Goal: Transaction & Acquisition: Purchase product/service

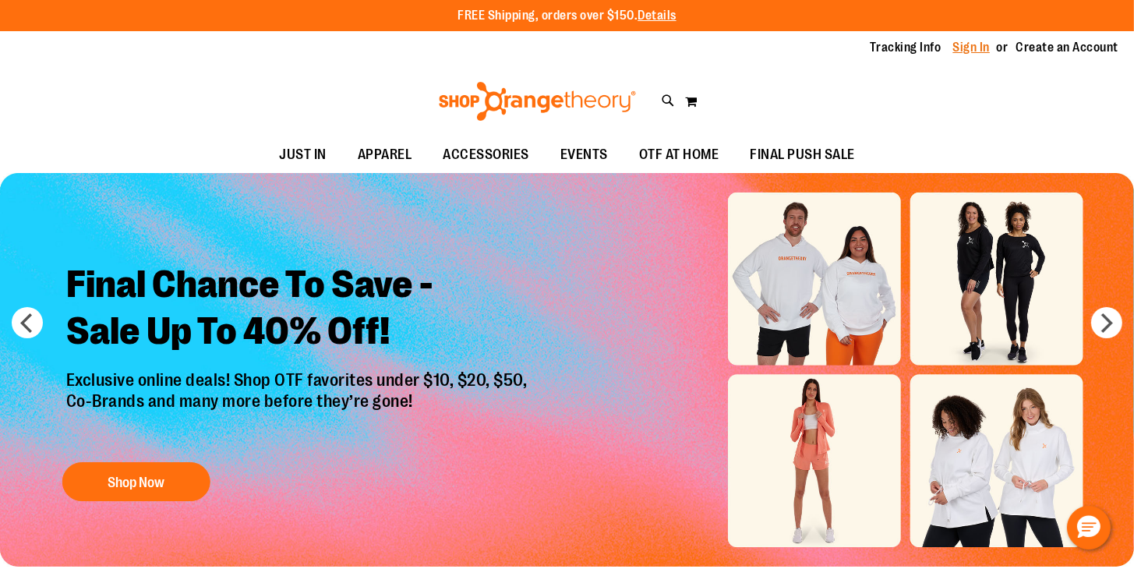
type input "**********"
click at [982, 49] on link "Sign In" at bounding box center [971, 47] width 37 height 17
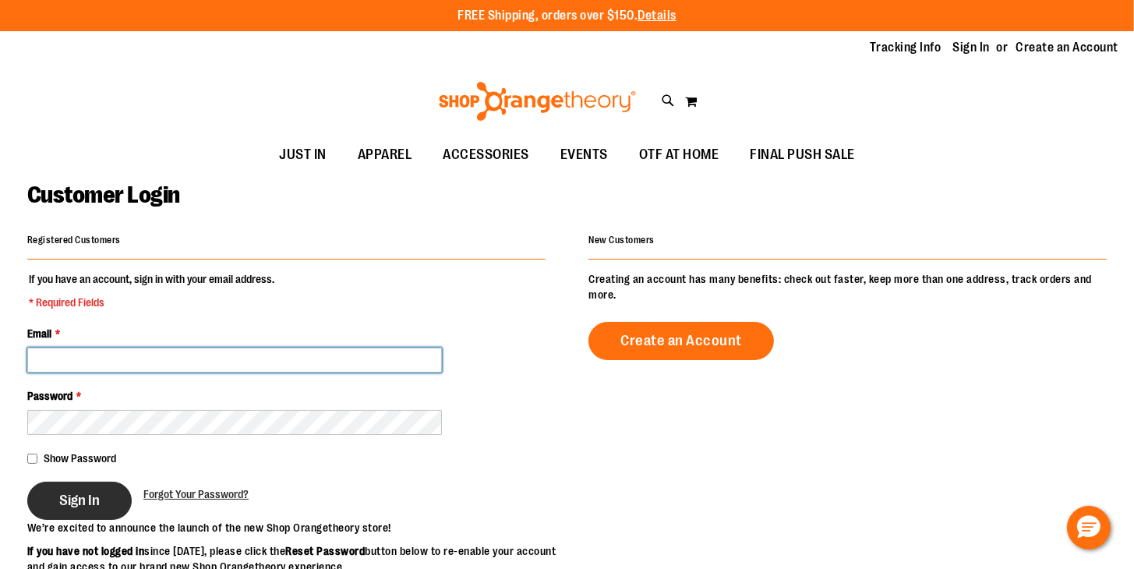
type input "**********"
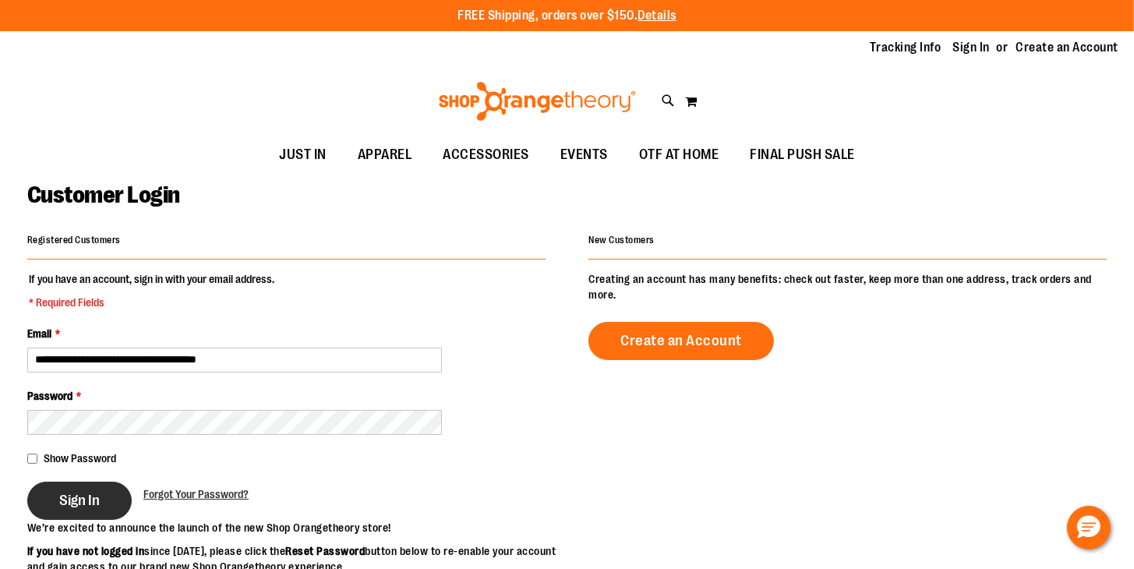
type input "**********"
click at [94, 504] on span "Sign In" at bounding box center [79, 500] width 41 height 17
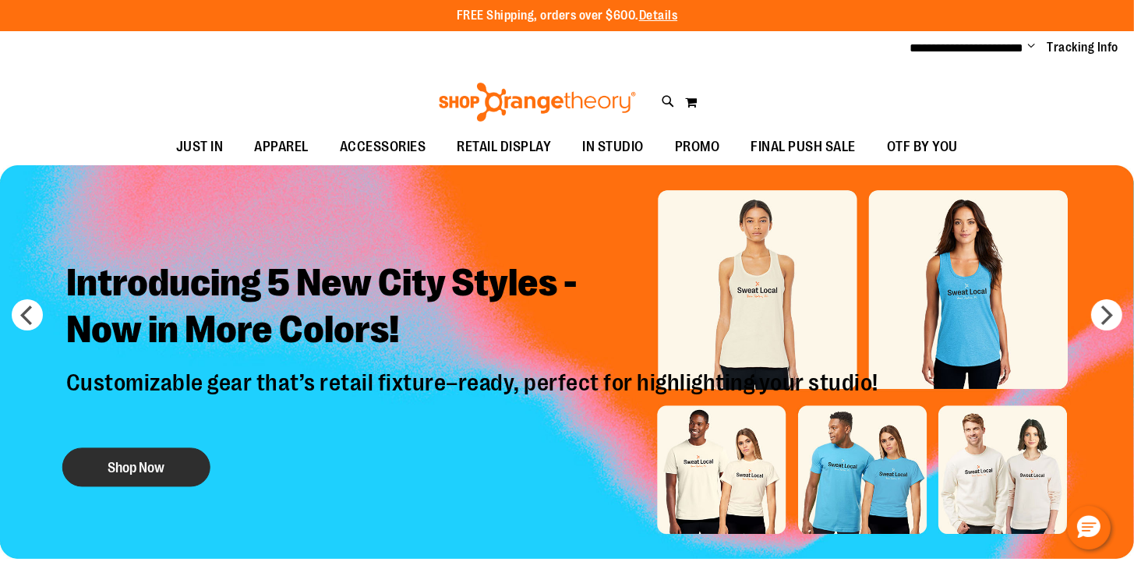
type input "**********"
click at [179, 465] on button "Shop Now" at bounding box center [136, 467] width 148 height 39
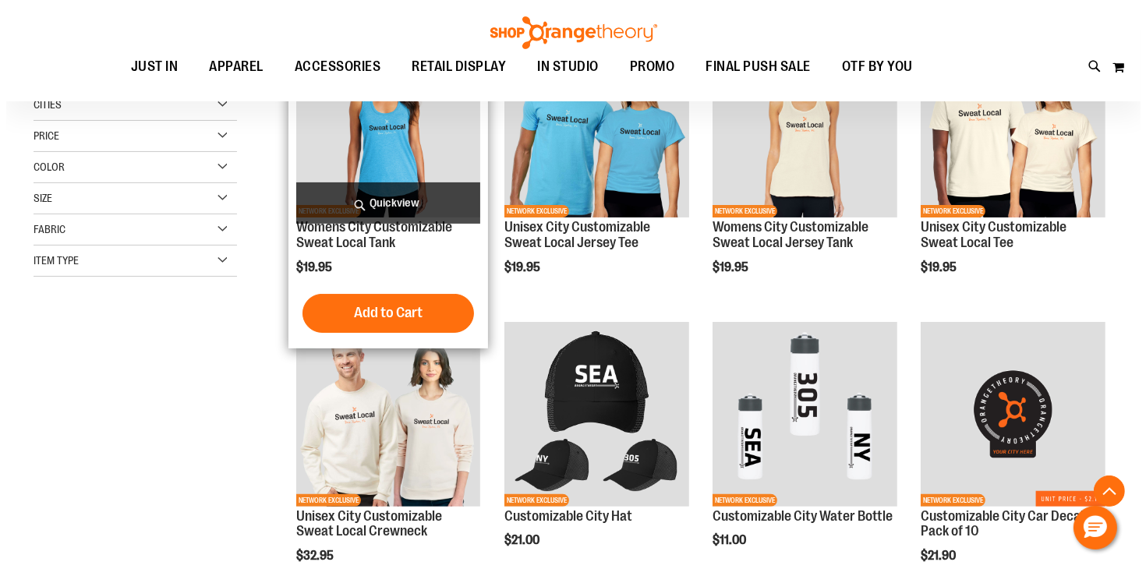
scroll to position [226, 0]
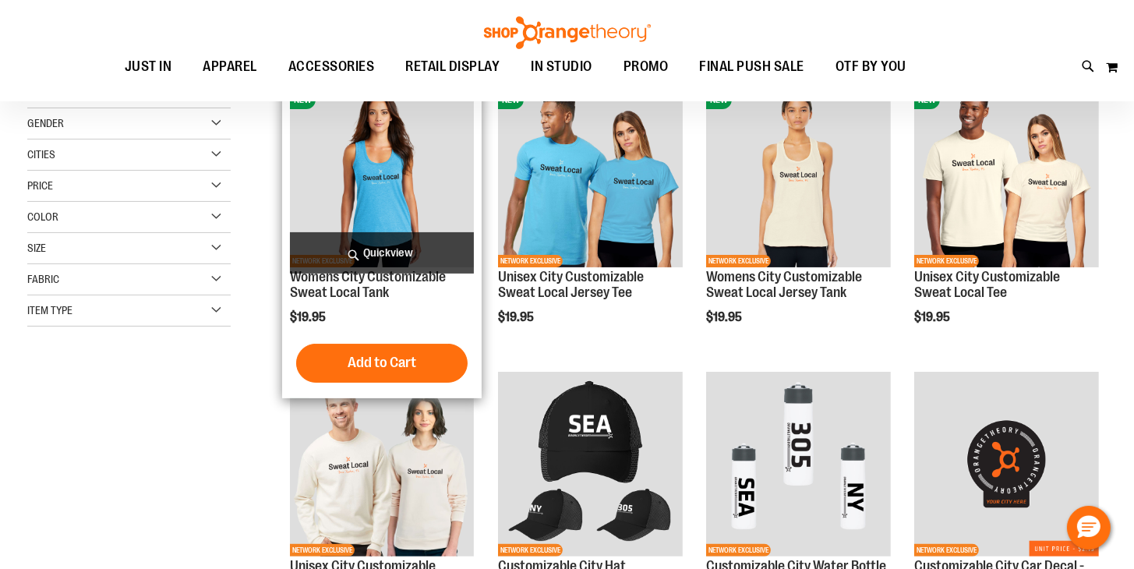
type input "**********"
click at [401, 248] on span "Quickview" at bounding box center [382, 252] width 185 height 41
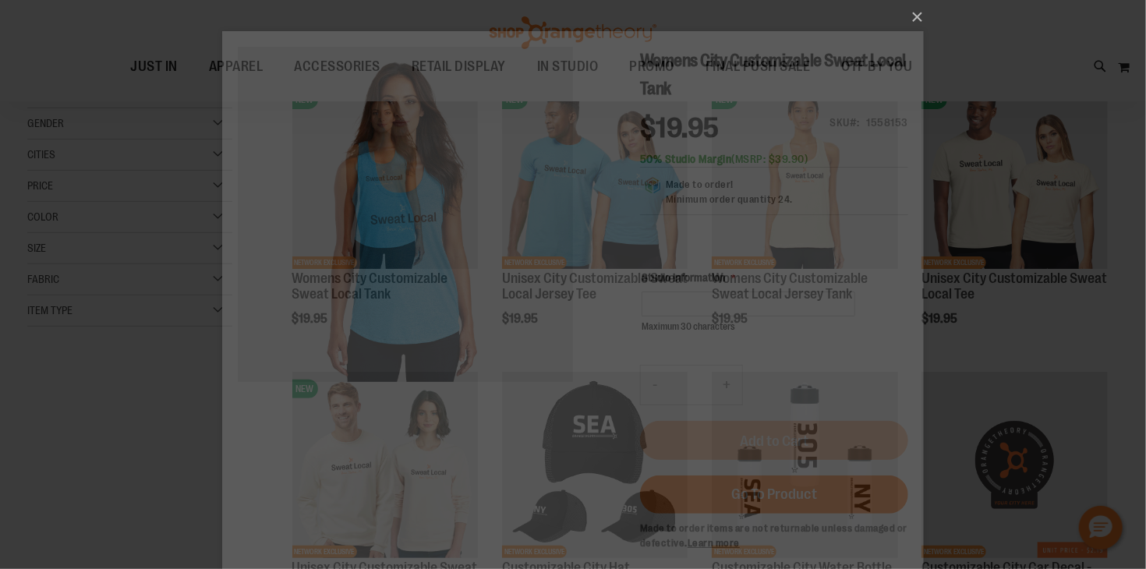
scroll to position [0, 0]
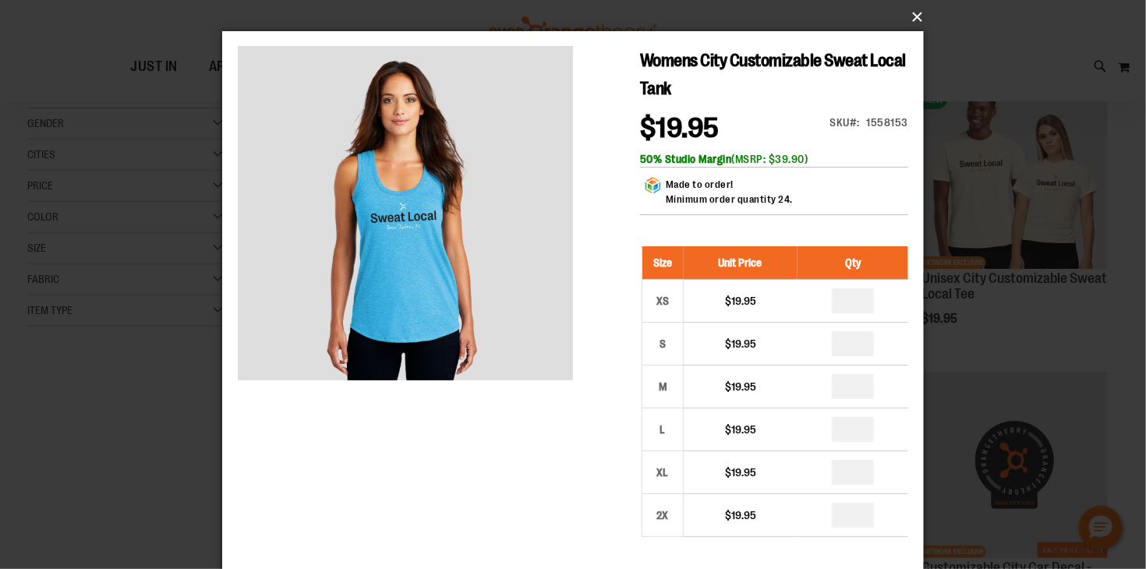
click at [920, 22] on button "×" at bounding box center [578, 17] width 702 height 34
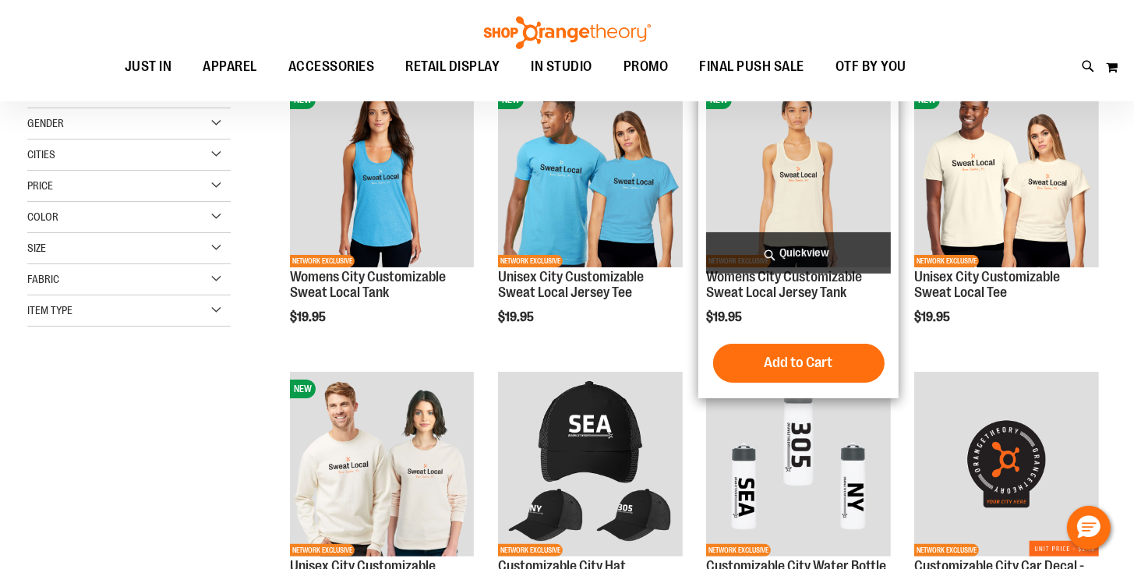
click at [813, 256] on span "Quickview" at bounding box center [798, 252] width 185 height 41
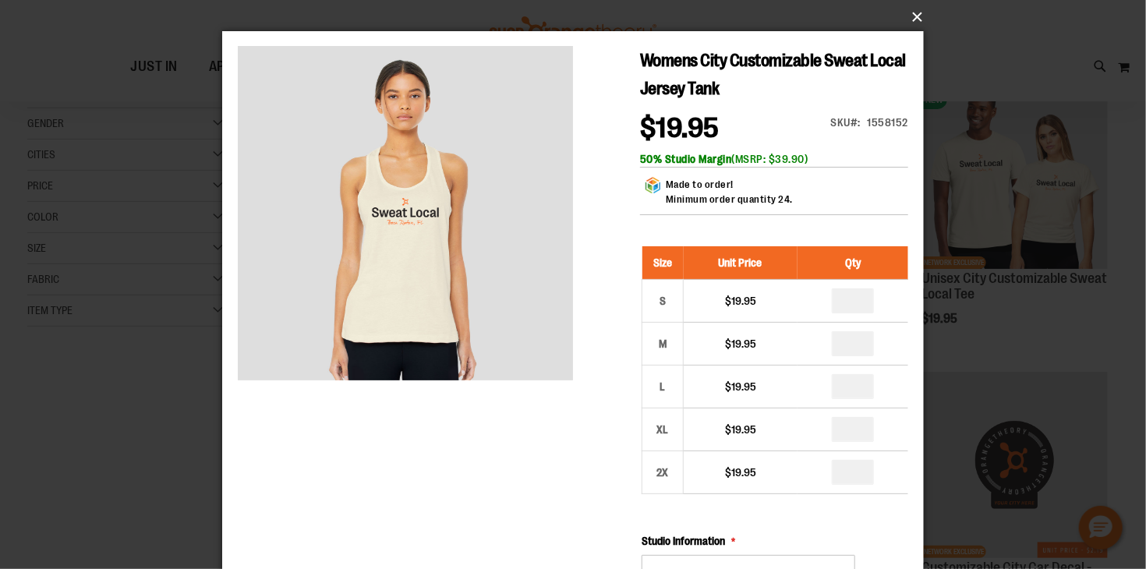
click at [916, 22] on button "×" at bounding box center [578, 17] width 702 height 34
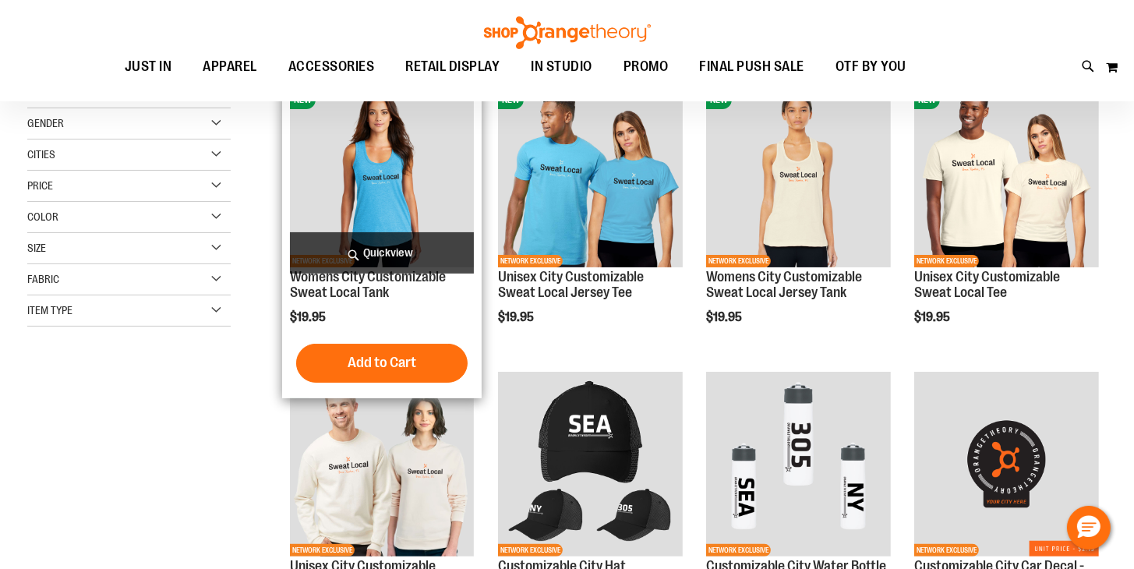
click at [404, 203] on img "product" at bounding box center [382, 175] width 185 height 185
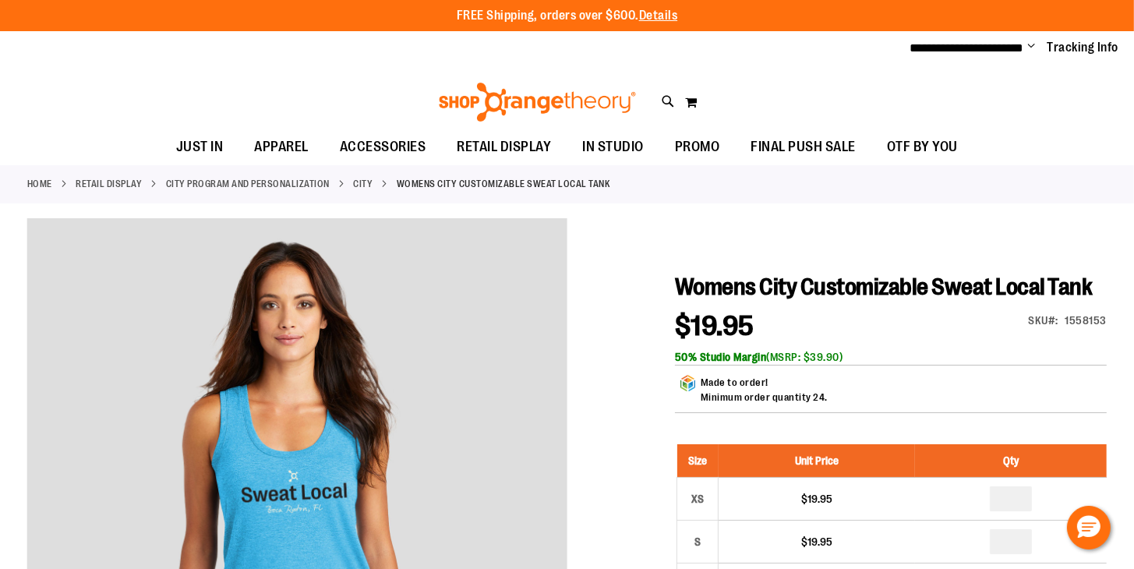
type input "**********"
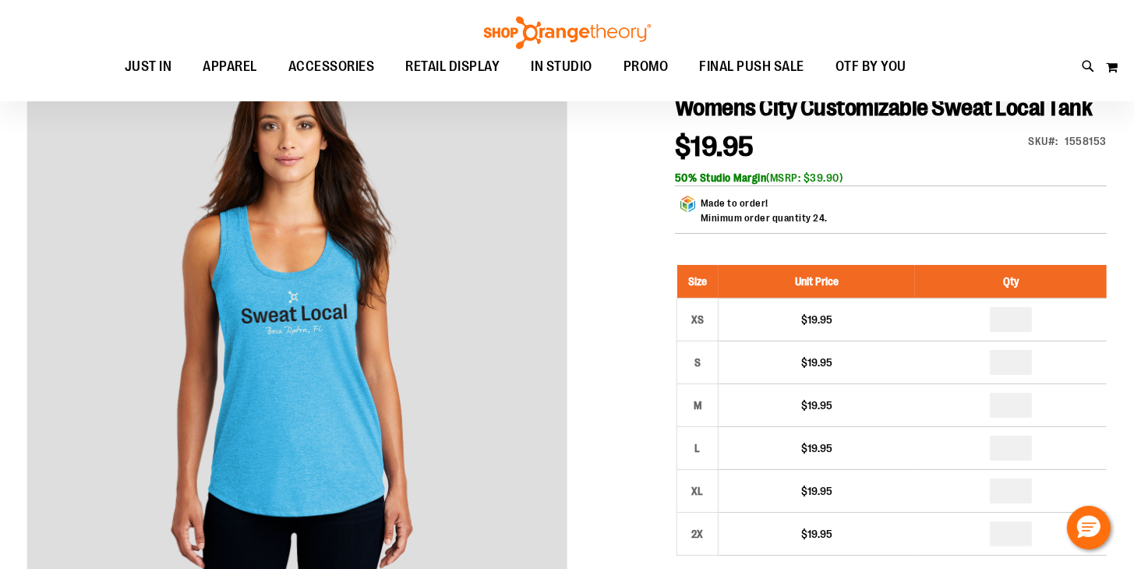
scroll to position [177, 0]
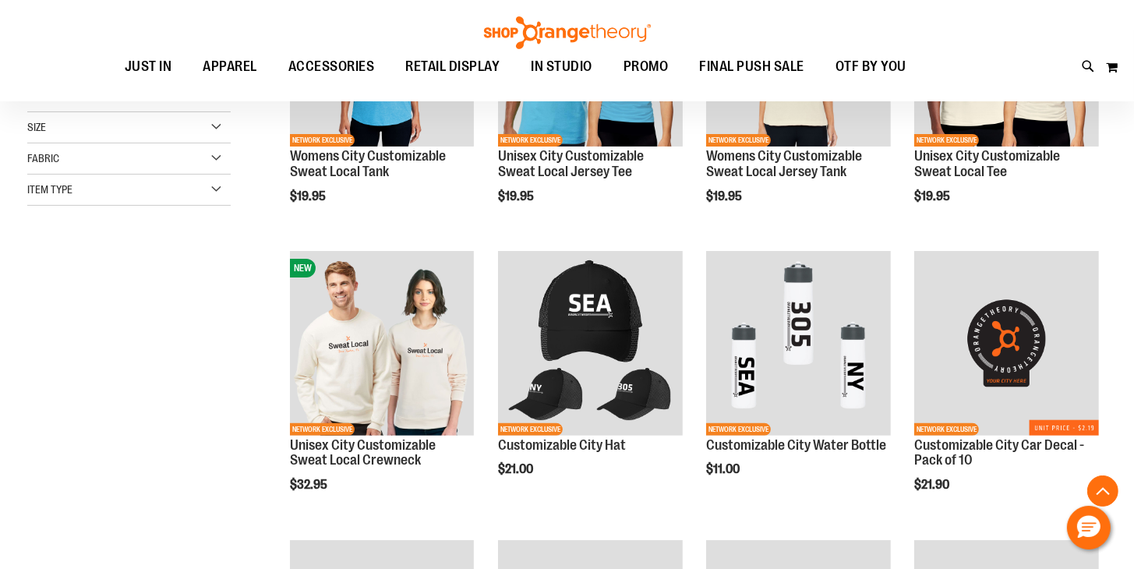
scroll to position [348, 0]
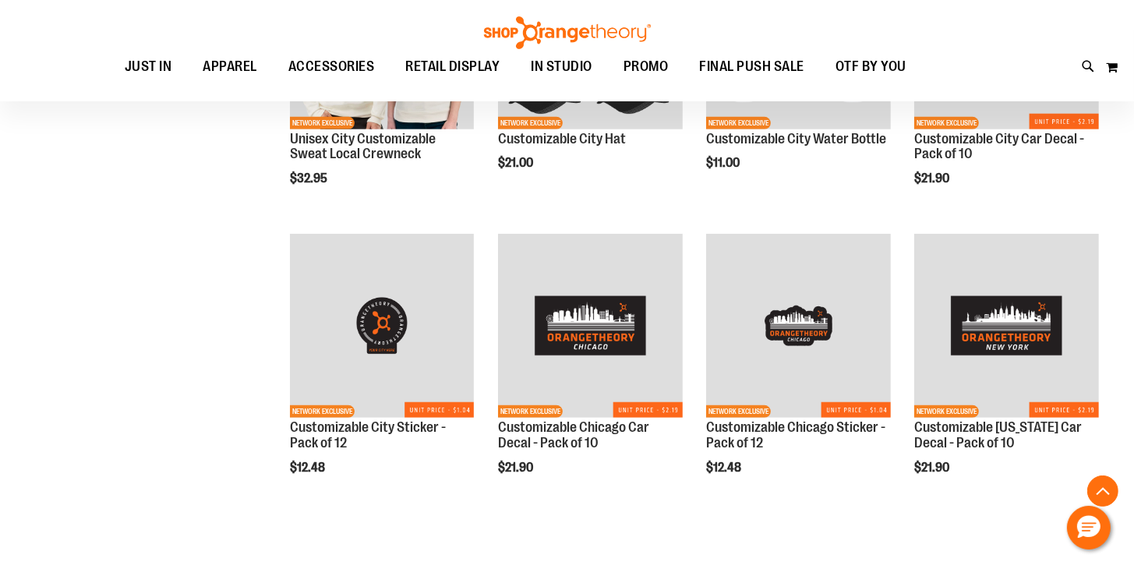
scroll to position [654, 0]
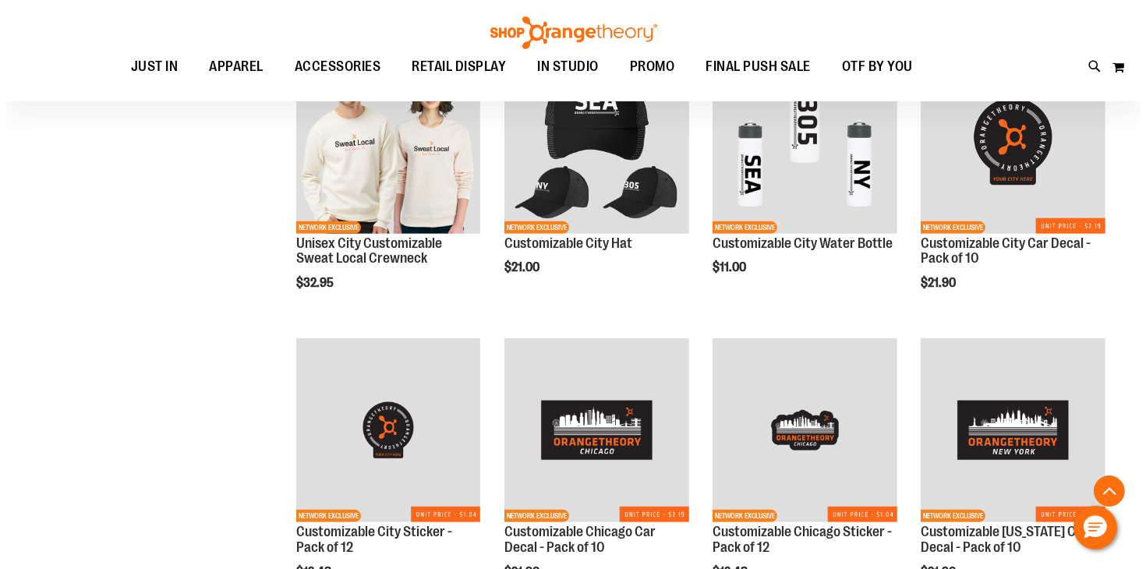
scroll to position [542, 0]
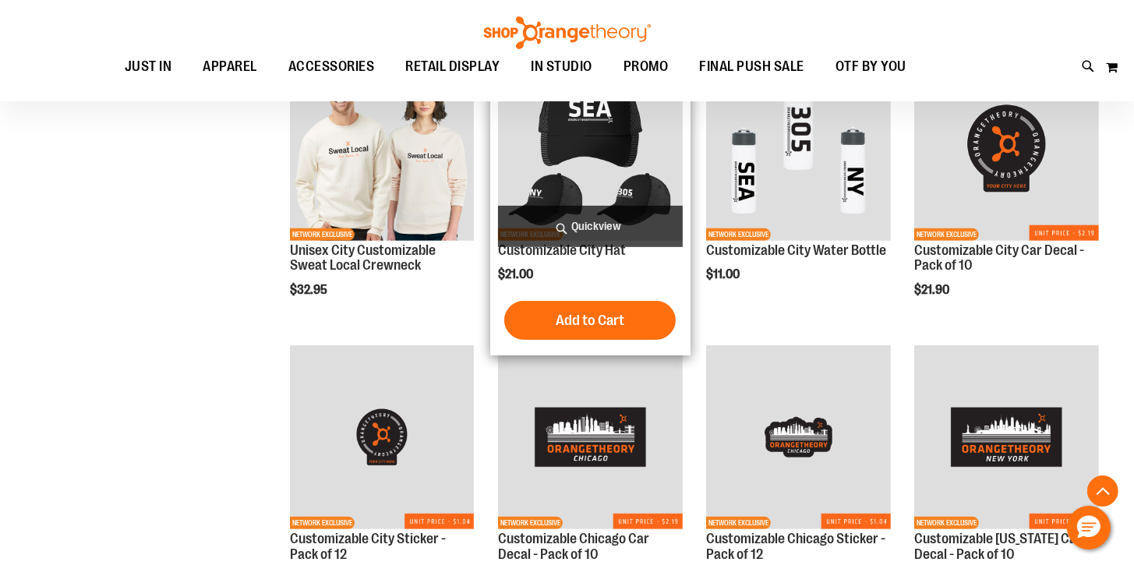
type input "**********"
click at [600, 232] on span "Quickview" at bounding box center [590, 226] width 185 height 41
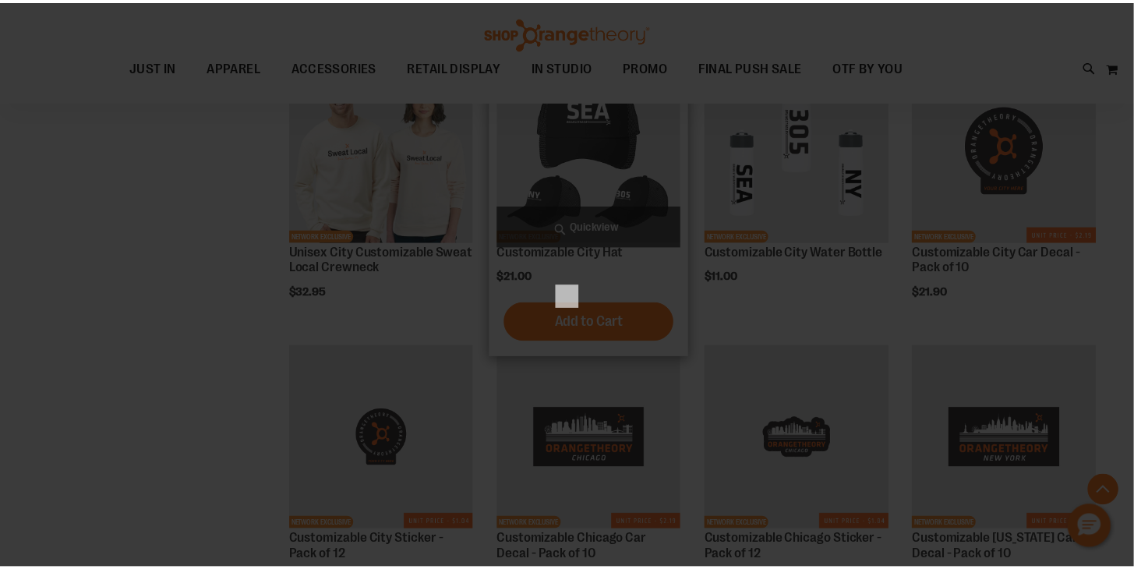
scroll to position [0, 0]
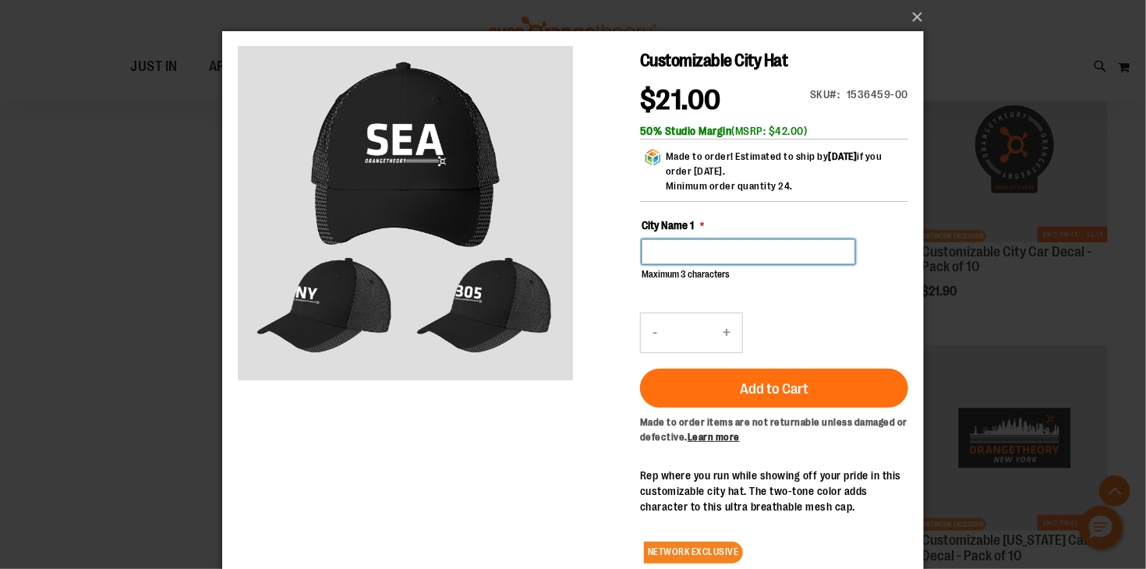
click at [699, 253] on input "City Name 1" at bounding box center [748, 251] width 214 height 25
type input "*"
type input "***"
click at [917, 16] on button "×" at bounding box center [578, 17] width 702 height 34
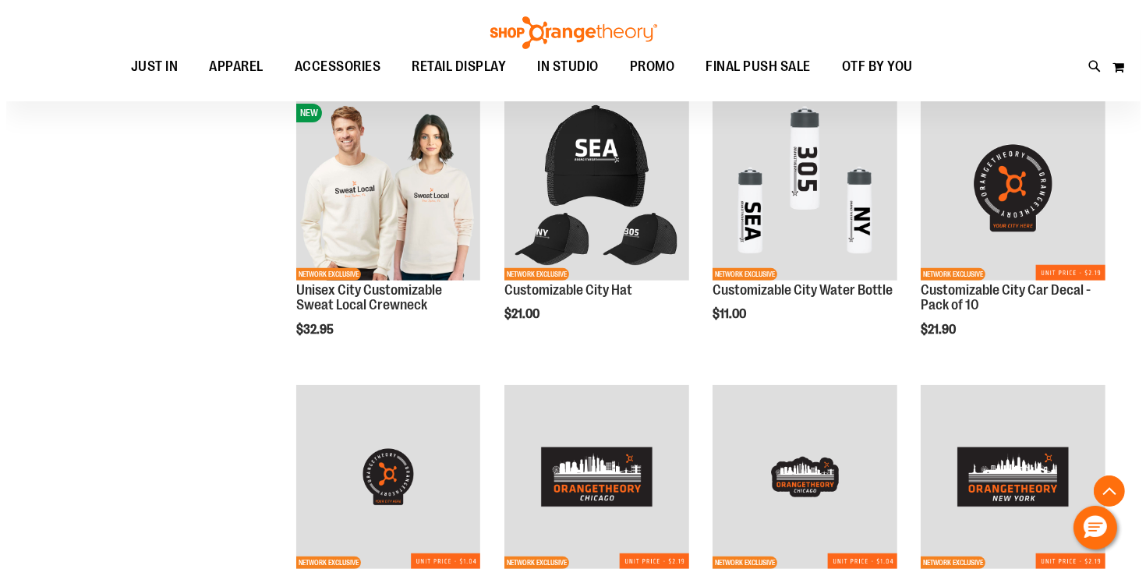
scroll to position [504, 0]
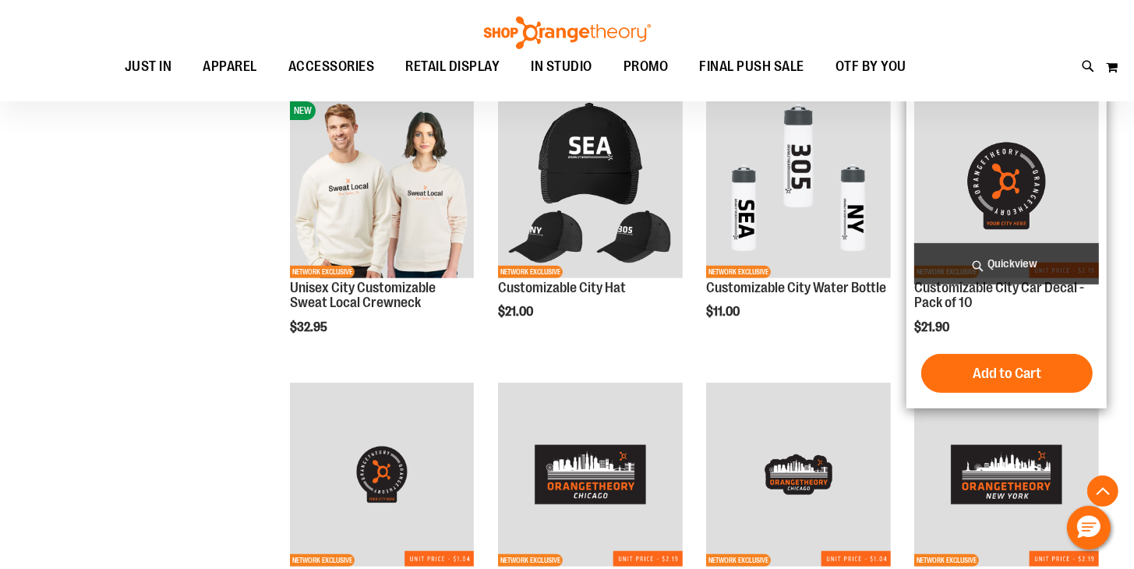
click at [976, 263] on span "Quickview" at bounding box center [1006, 263] width 185 height 41
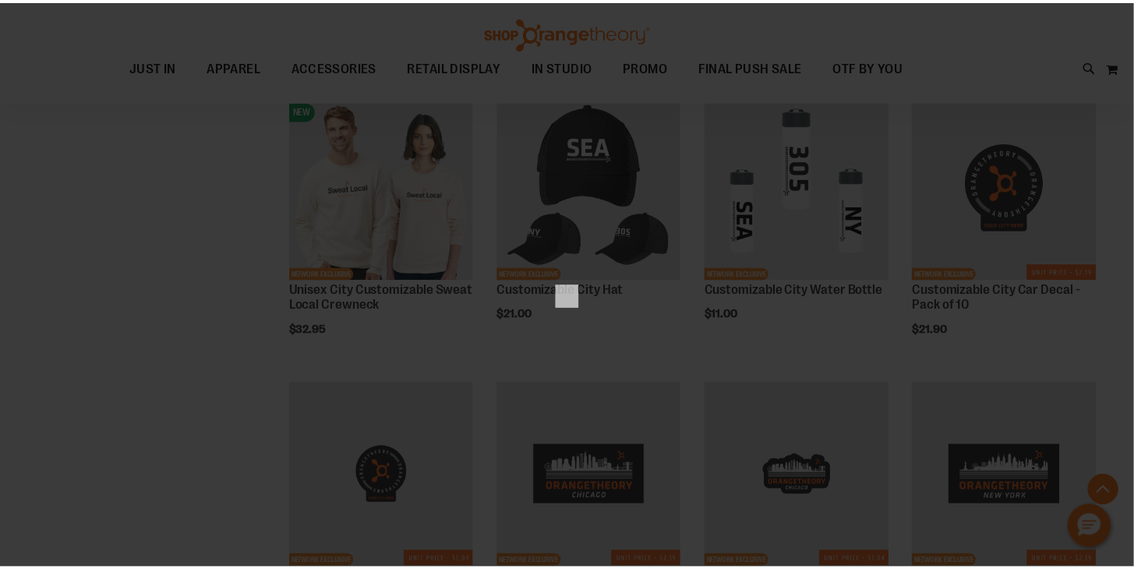
scroll to position [0, 0]
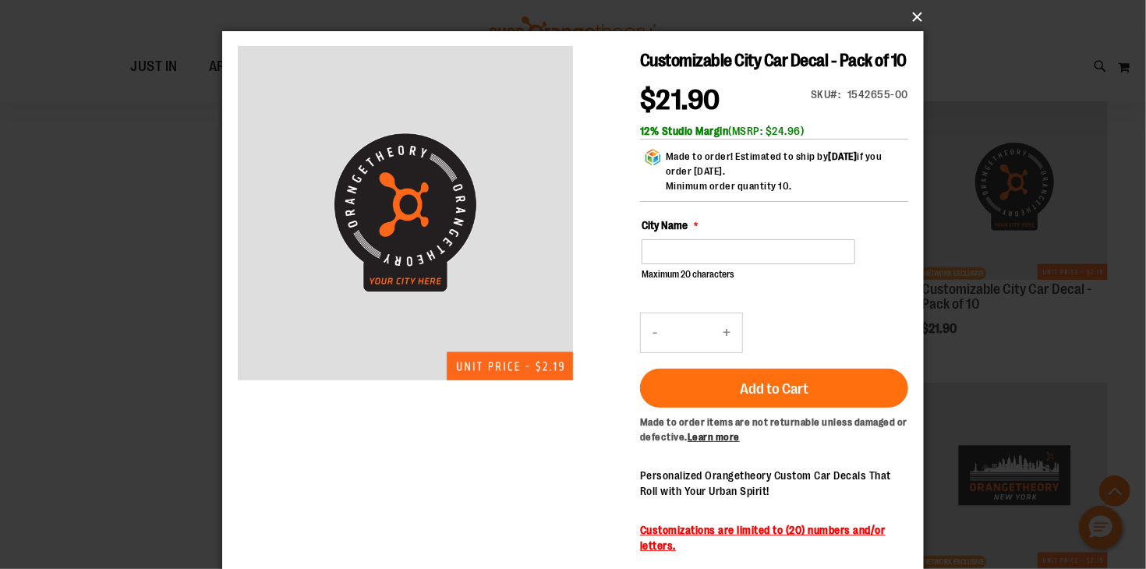
click at [915, 17] on button "×" at bounding box center [578, 17] width 702 height 34
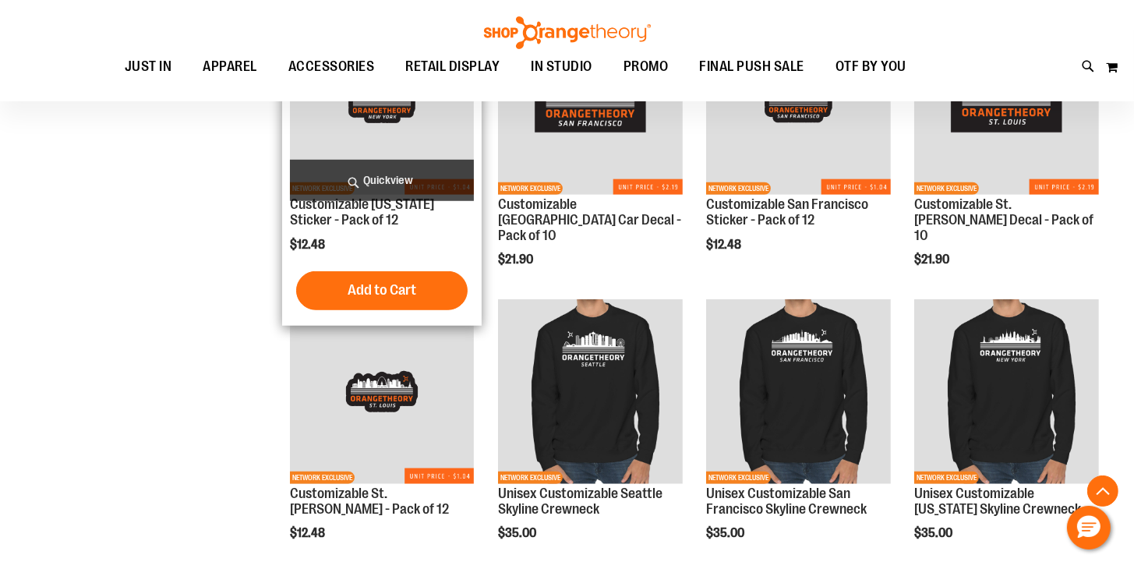
scroll to position [1166, 0]
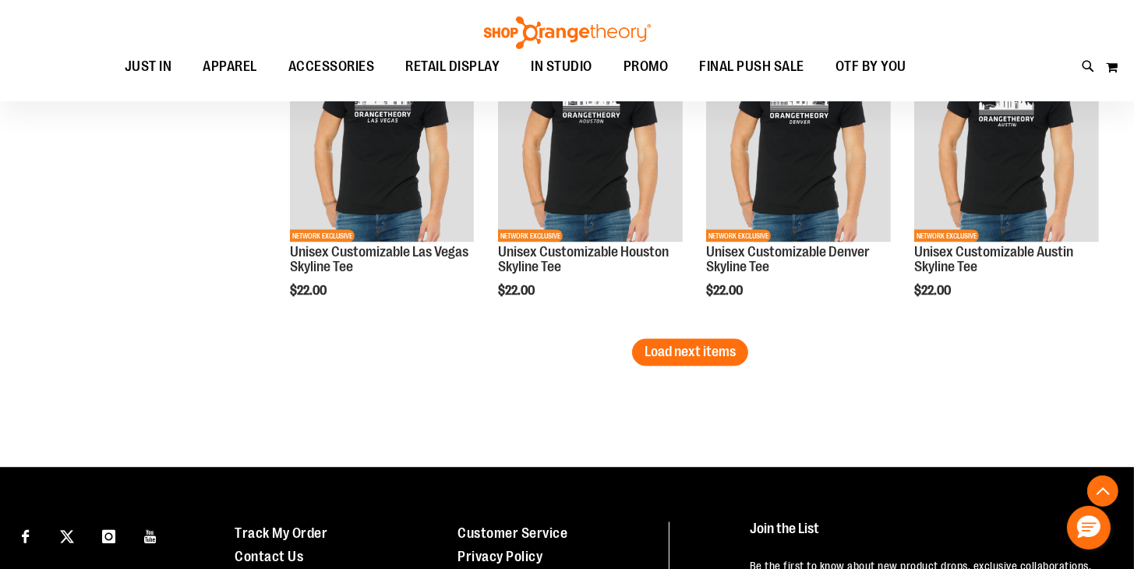
scroll to position [2564, 0]
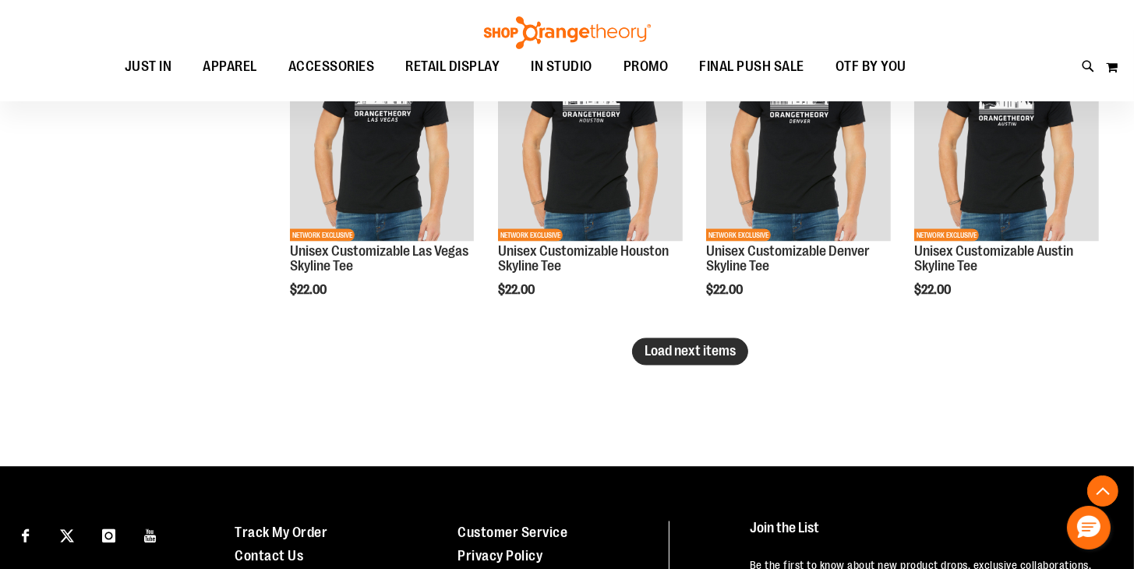
click at [664, 352] on span "Load next items" at bounding box center [690, 352] width 91 height 16
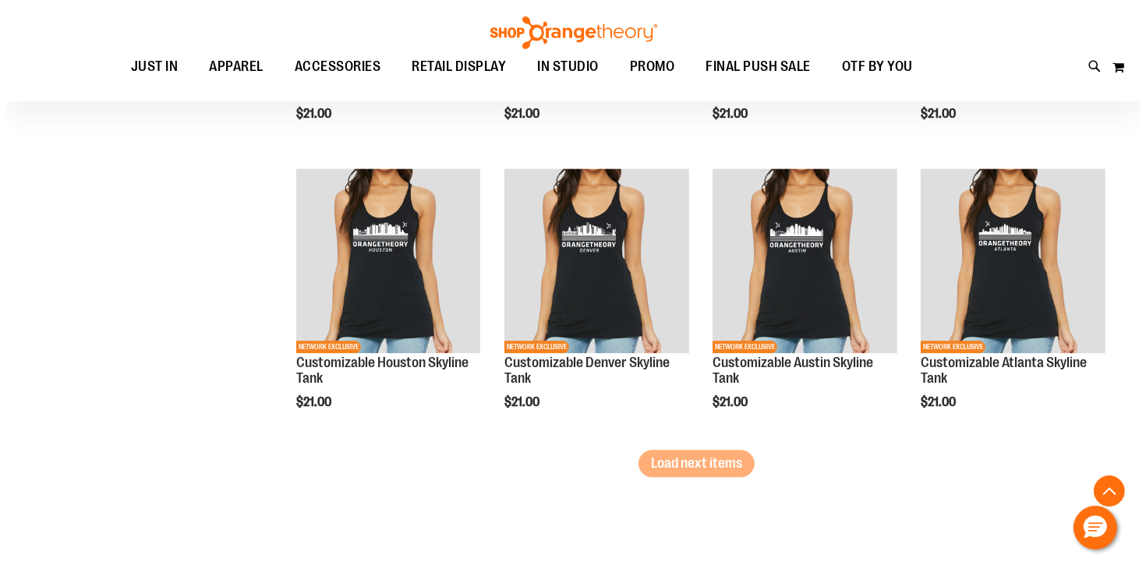
scroll to position [3319, 0]
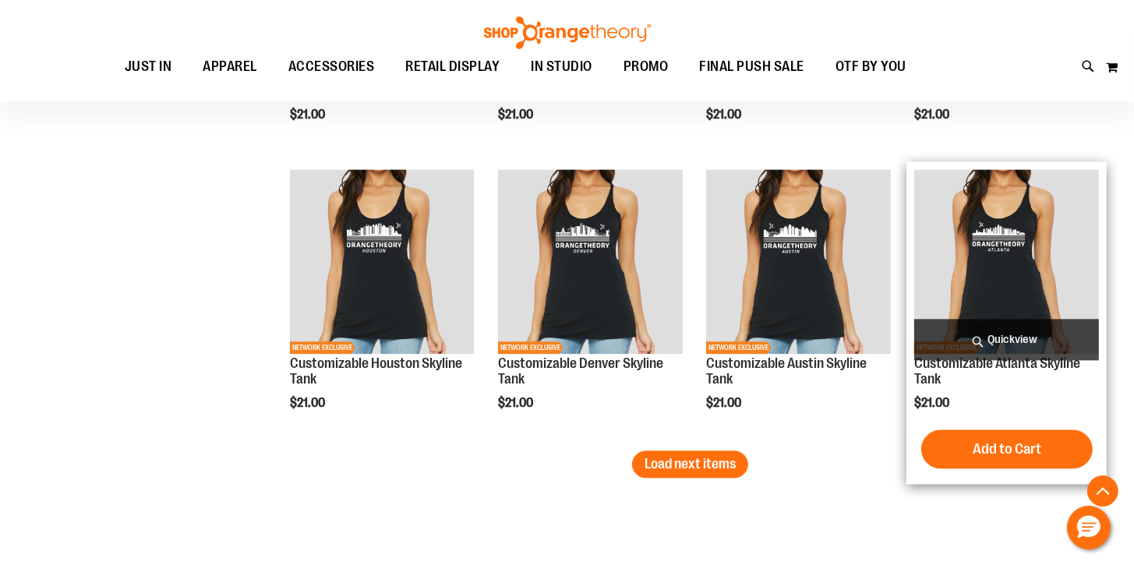
click at [997, 333] on span "Quickview" at bounding box center [1006, 339] width 185 height 41
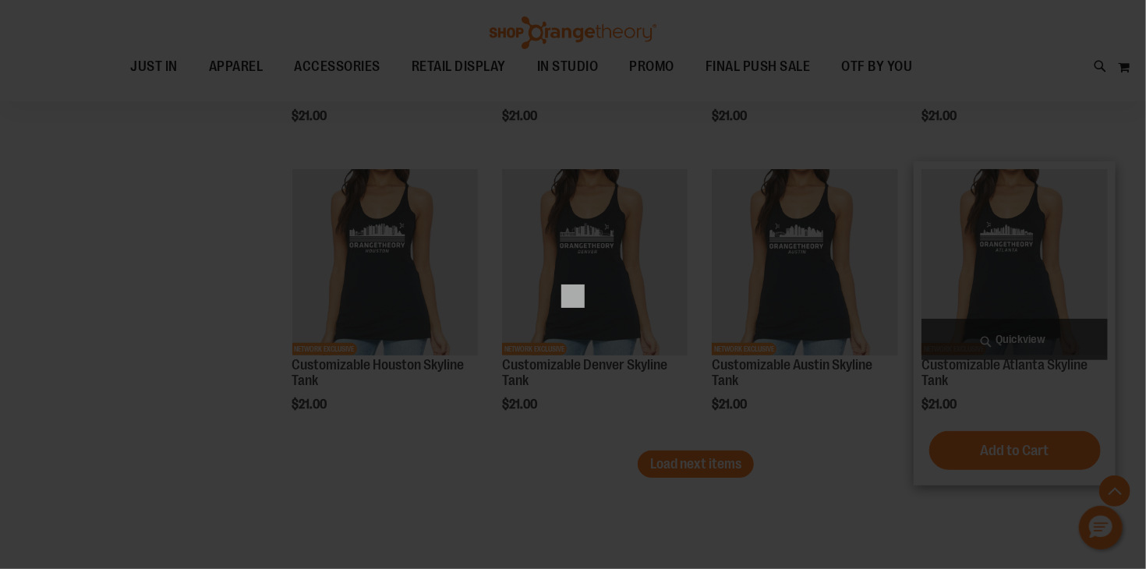
scroll to position [0, 0]
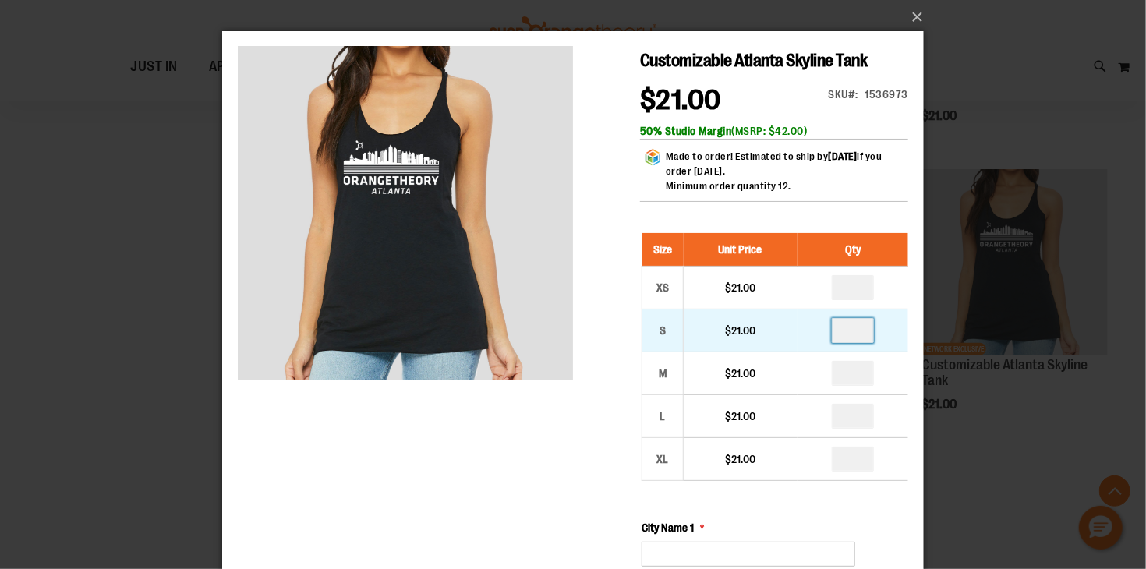
click at [854, 331] on input "number" at bounding box center [852, 329] width 42 height 25
type input "*"
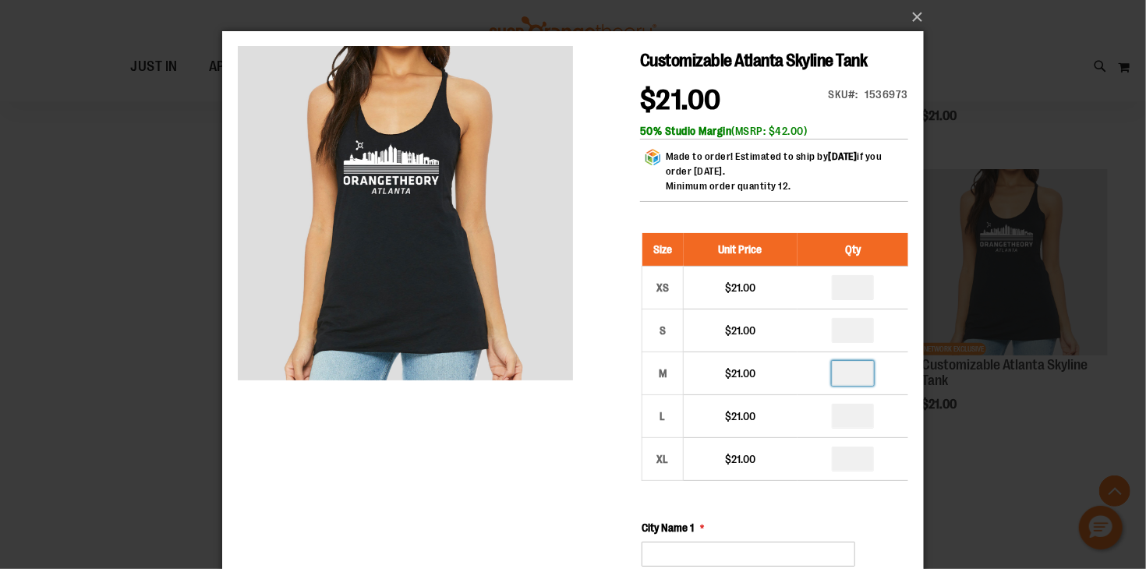
click at [861, 374] on input "number" at bounding box center [852, 372] width 42 height 25
type input "*"
click at [859, 418] on input "number" at bounding box center [852, 415] width 42 height 25
type input "*"
click at [855, 452] on input "number" at bounding box center [852, 458] width 42 height 25
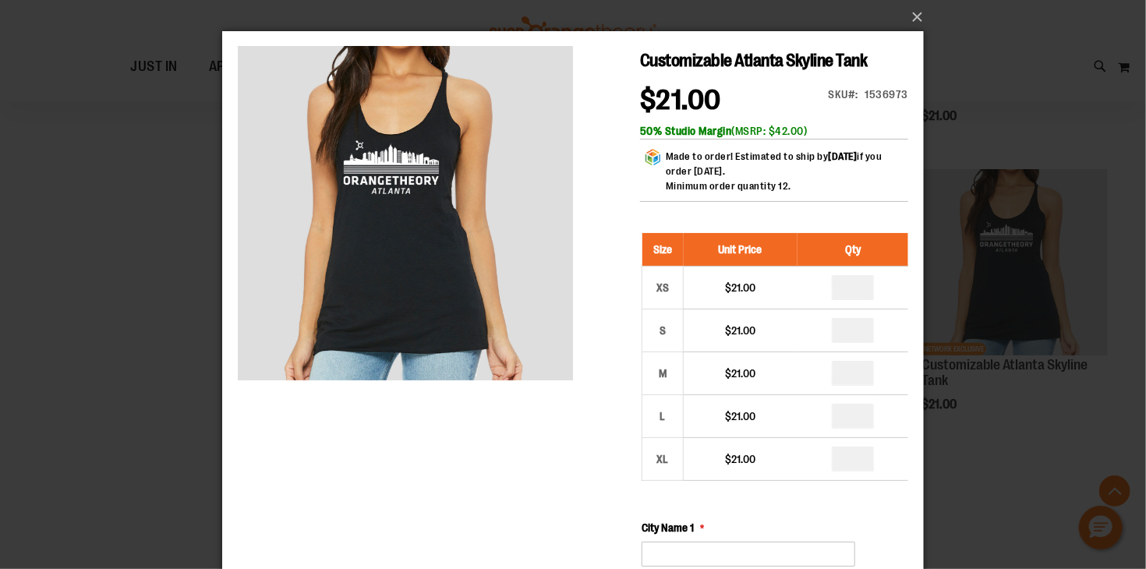
type input "*"
click at [858, 295] on input "number" at bounding box center [852, 286] width 42 height 25
type input "*"
click at [863, 418] on input "*" at bounding box center [852, 415] width 42 height 25
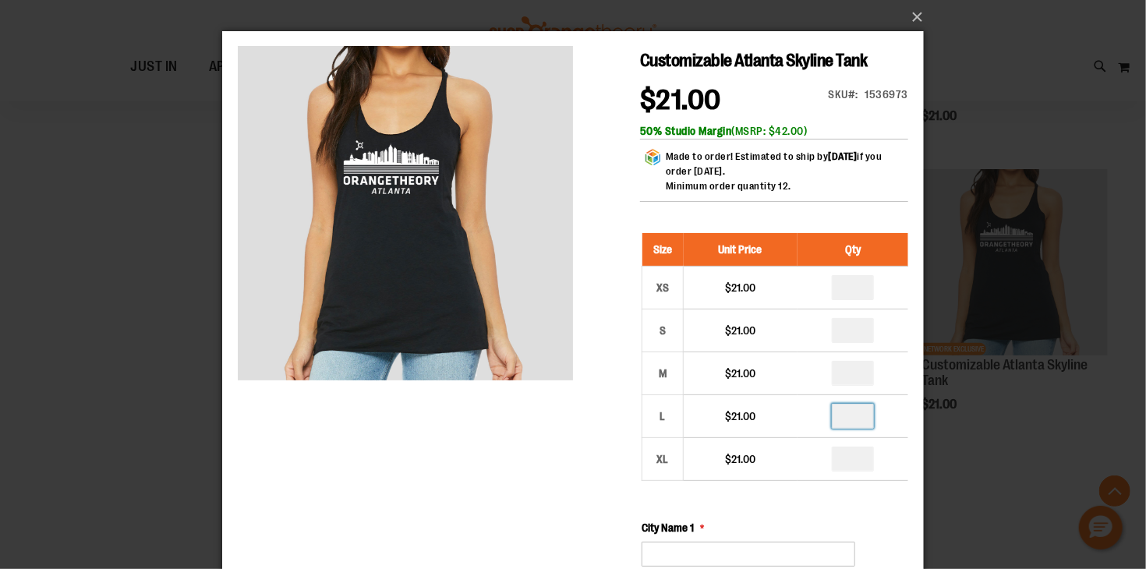
type input "*"
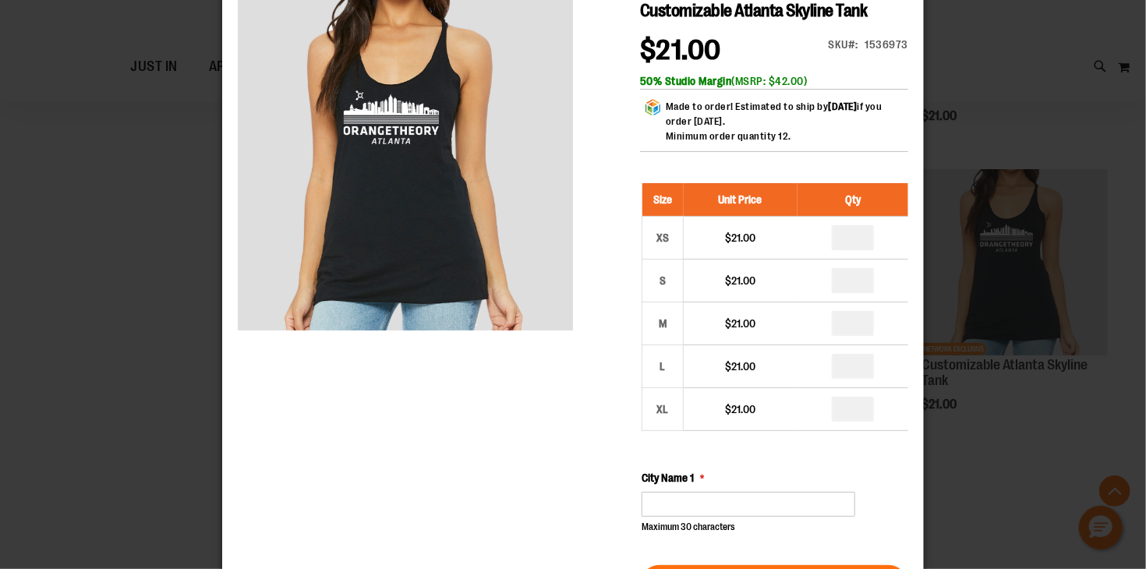
scroll to position [55, 0]
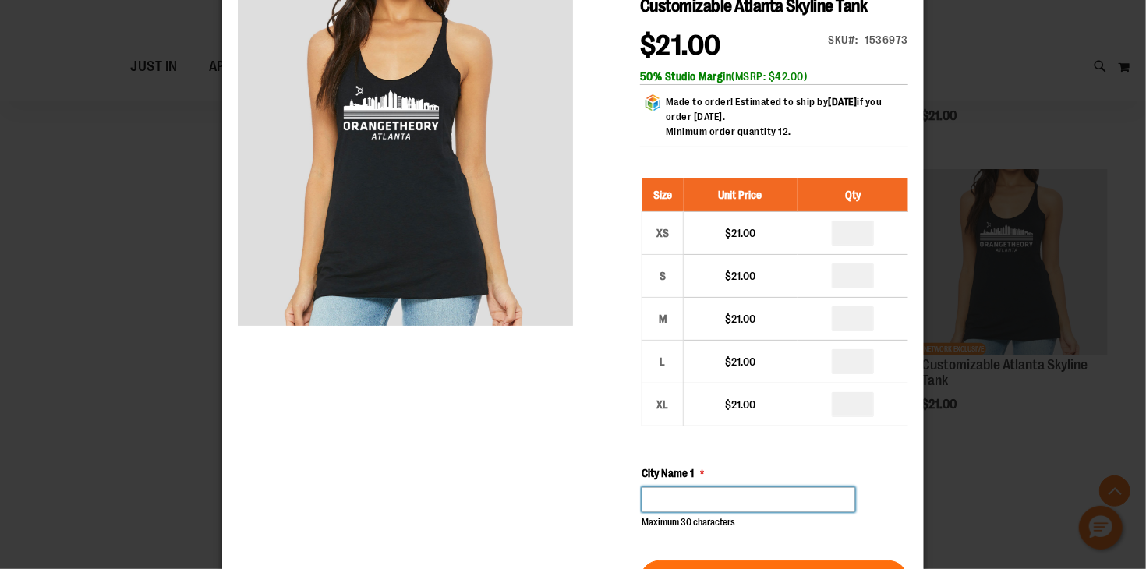
click at [697, 507] on input "City Name 1" at bounding box center [748, 500] width 214 height 25
type input "**********"
click at [907, 491] on main "Customizable Atlanta Skyline Tank $21.00 Only %1 left SKU 1536973 50% Studio Ma…" at bounding box center [572, 485] width 702 height 1016
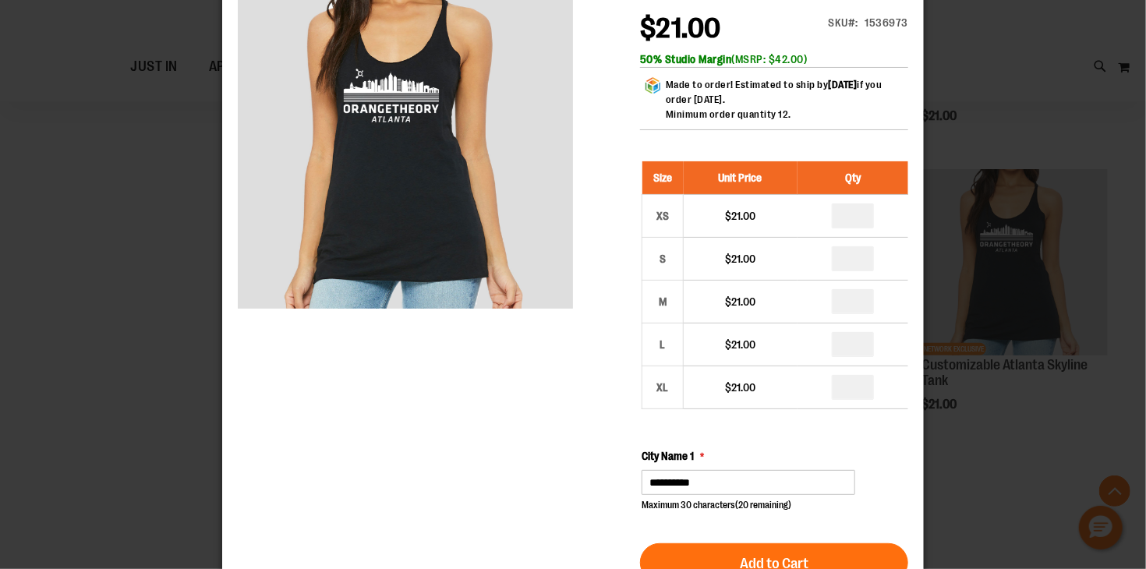
scroll to position [134, 0]
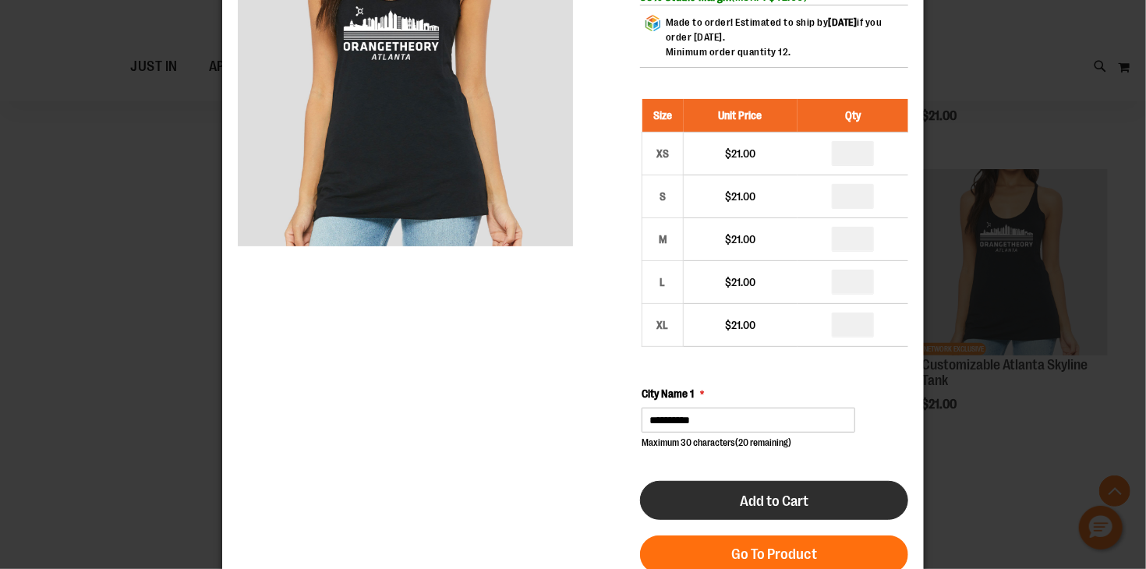
click at [777, 508] on span "Add to Cart" at bounding box center [773, 501] width 69 height 17
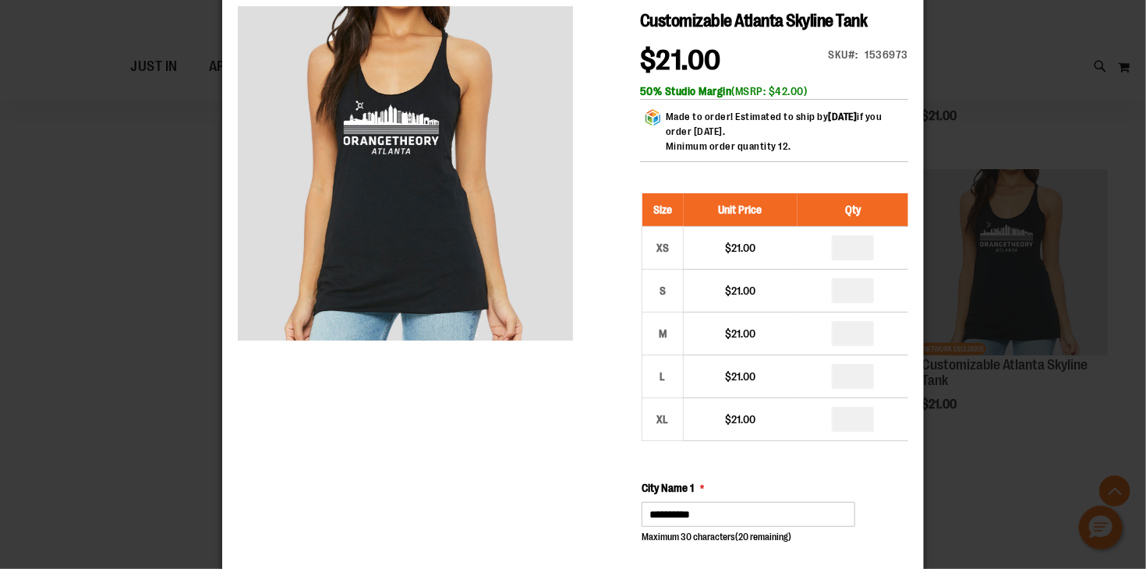
scroll to position [0, 0]
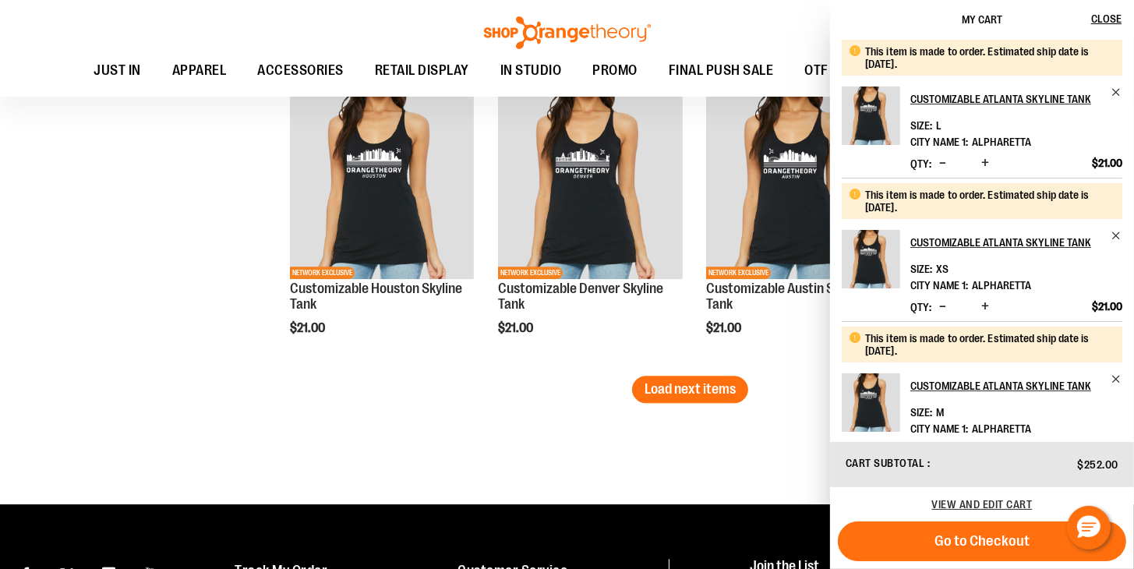
scroll to position [3393, 0]
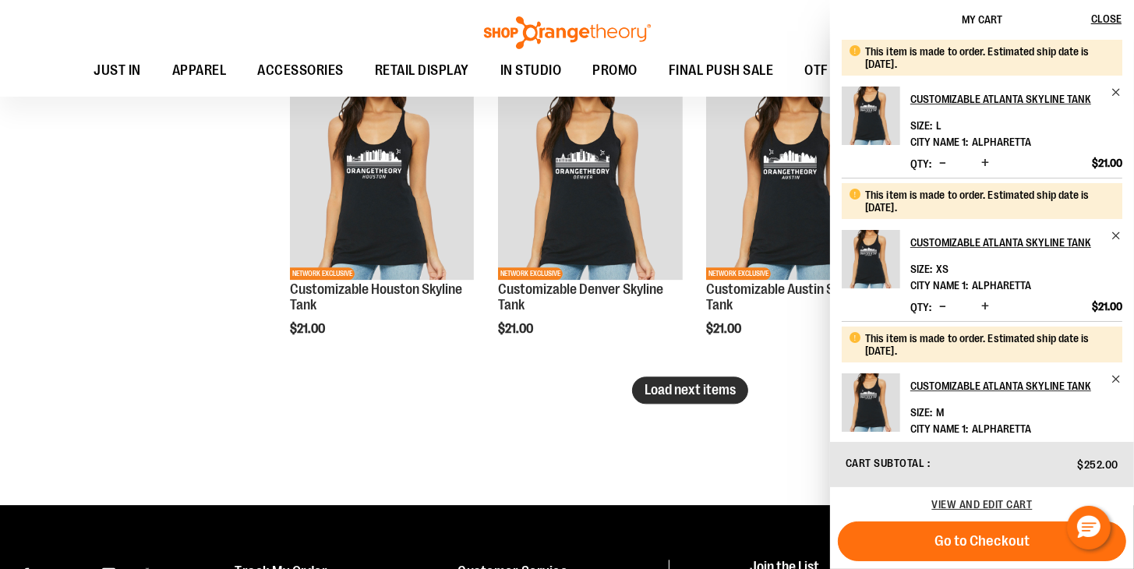
click at [672, 393] on span "Load next items" at bounding box center [690, 390] width 91 height 16
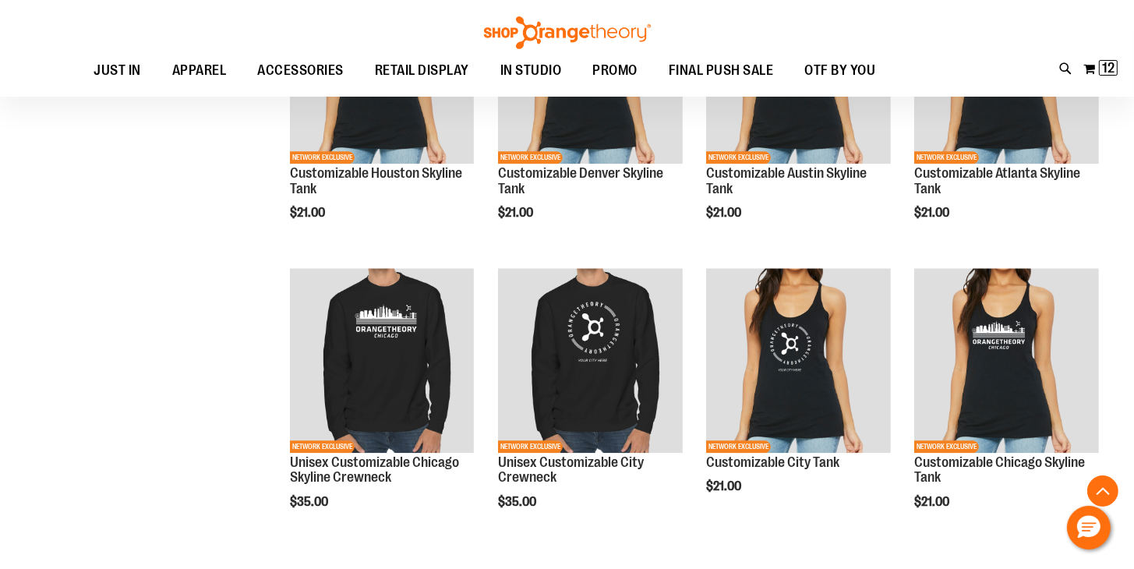
scroll to position [3510, 0]
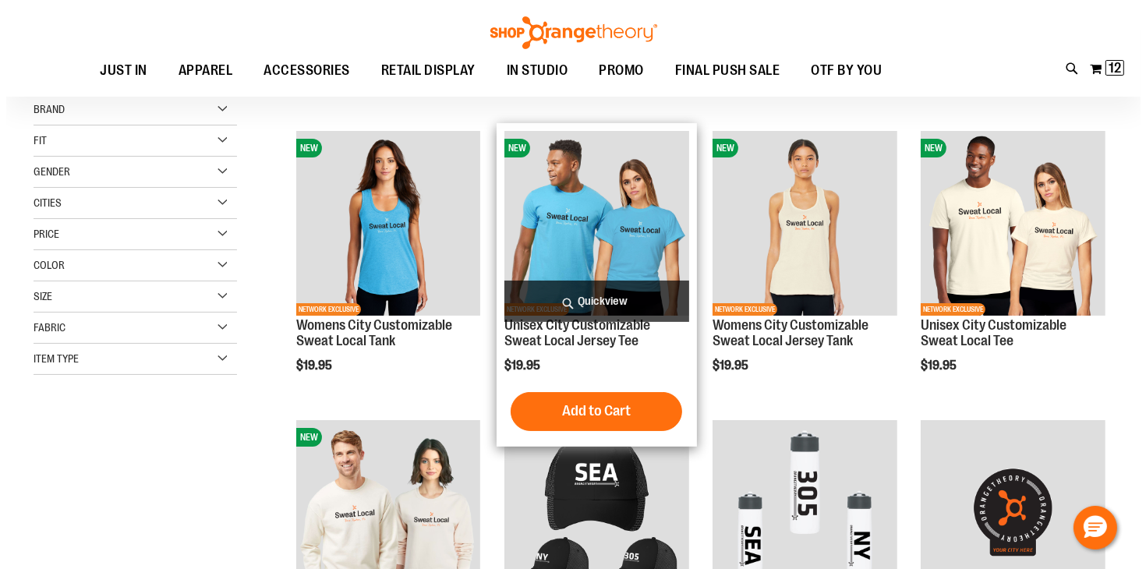
scroll to position [207, 0]
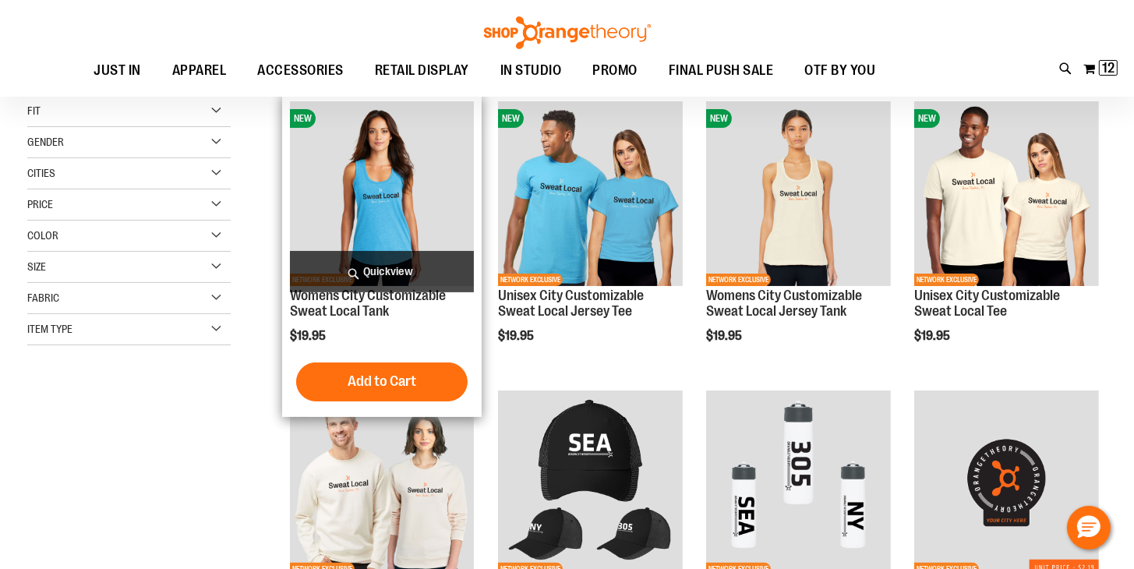
click at [447, 269] on span "Quickview" at bounding box center [382, 271] width 185 height 41
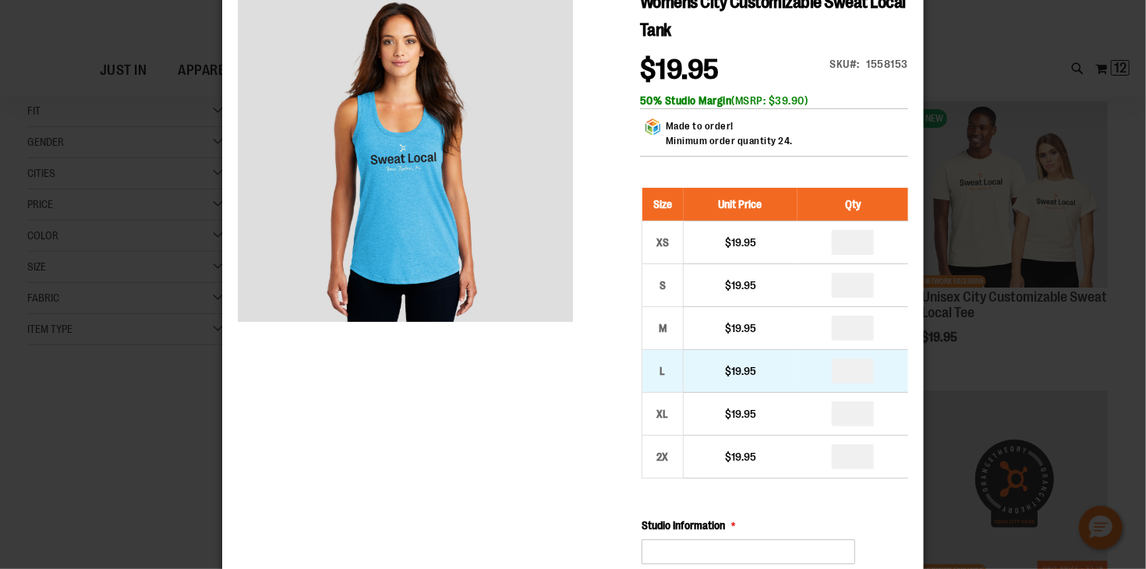
scroll to position [0, 0]
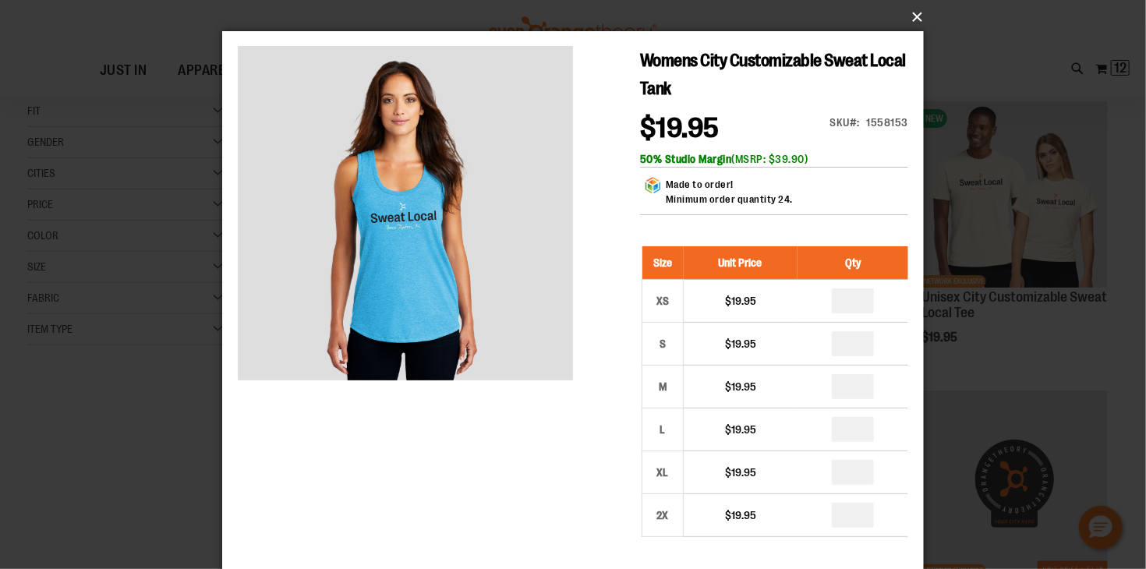
click at [914, 22] on button "×" at bounding box center [578, 17] width 702 height 34
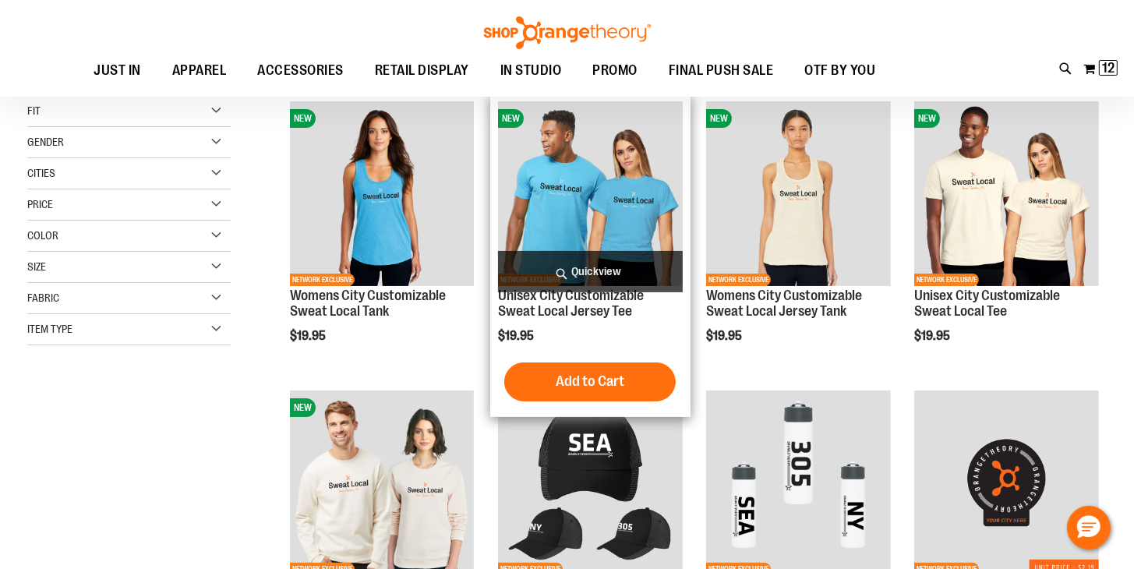
click at [621, 272] on span "Quickview" at bounding box center [590, 271] width 185 height 41
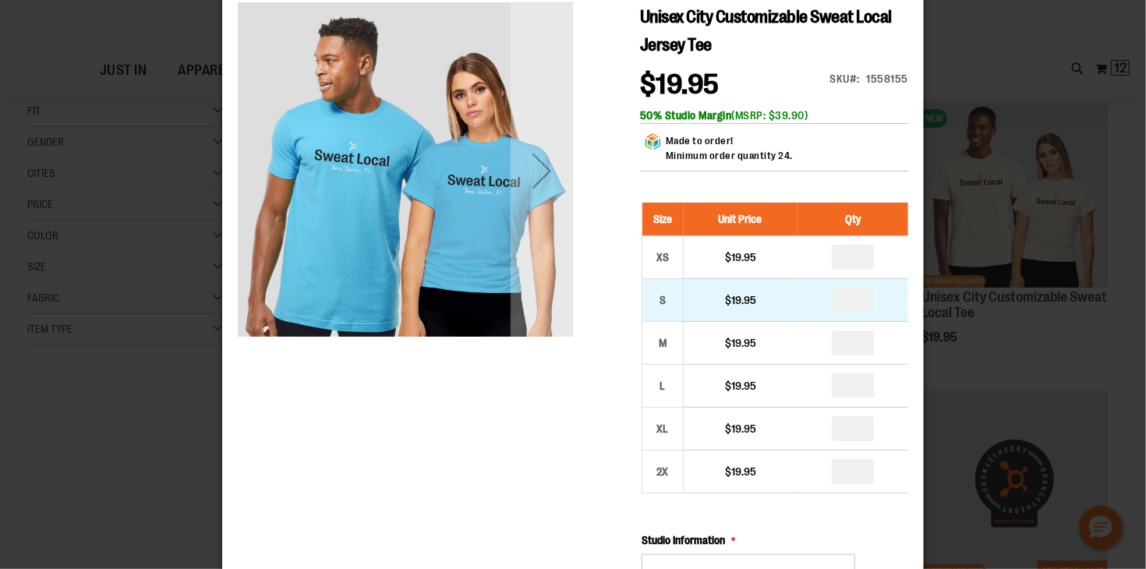
scroll to position [53, 0]
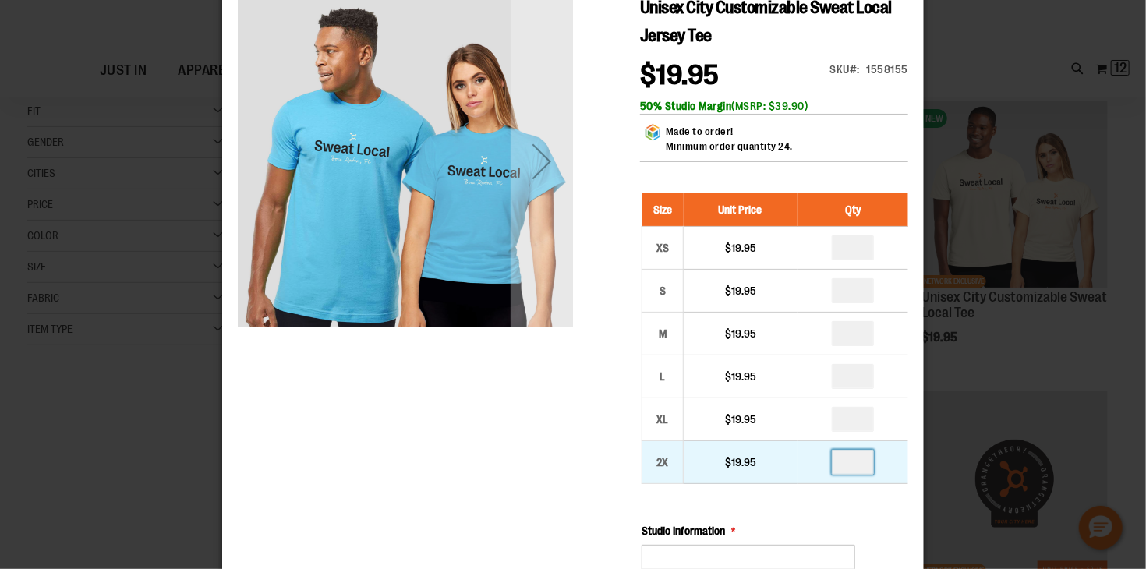
click at [856, 465] on input "number" at bounding box center [852, 462] width 42 height 25
type input "*"
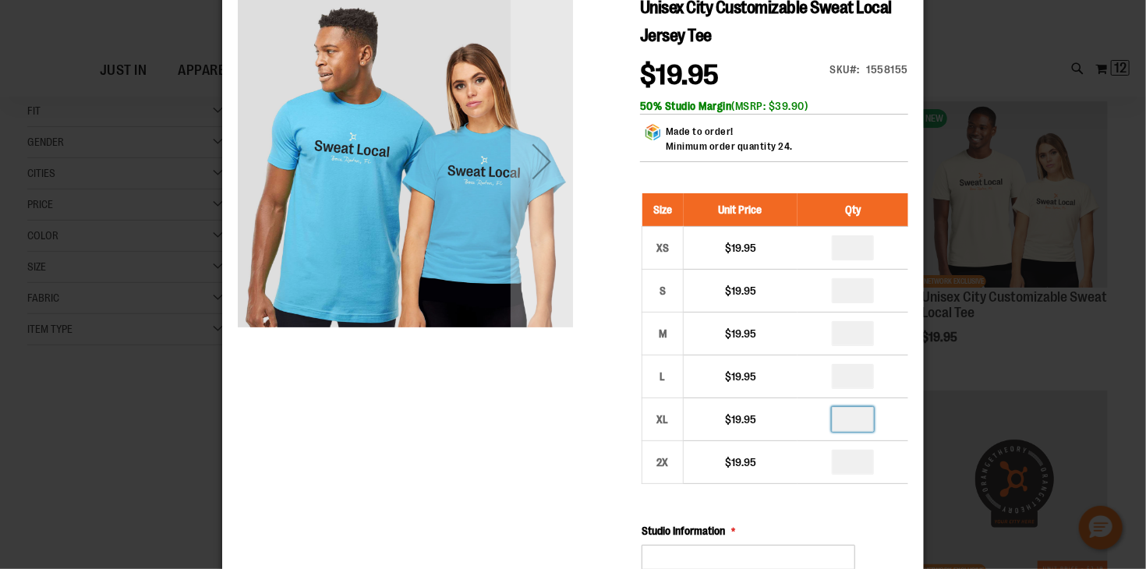
click at [858, 419] on input "number" at bounding box center [852, 419] width 42 height 25
type input "*"
click at [858, 386] on input "number" at bounding box center [852, 376] width 42 height 25
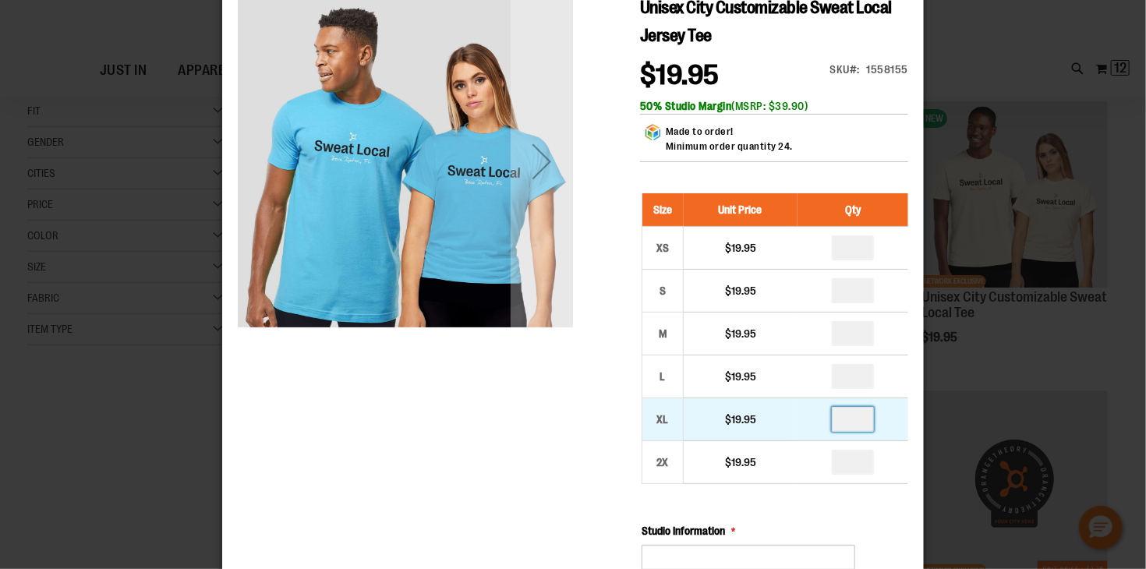
type input "*"
click at [858, 421] on input "*" at bounding box center [852, 419] width 42 height 25
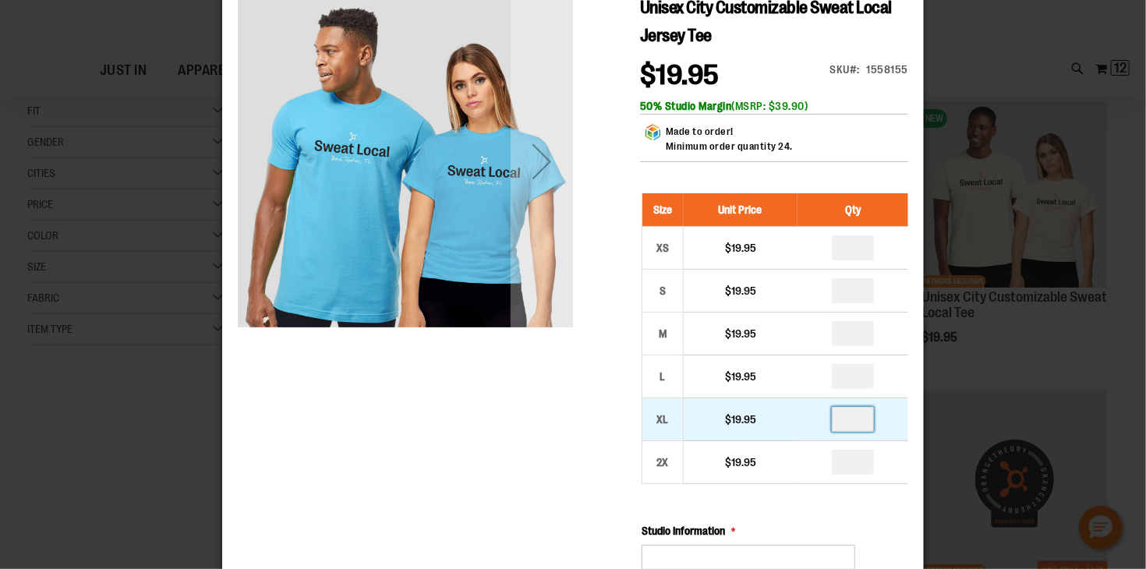
type input "*"
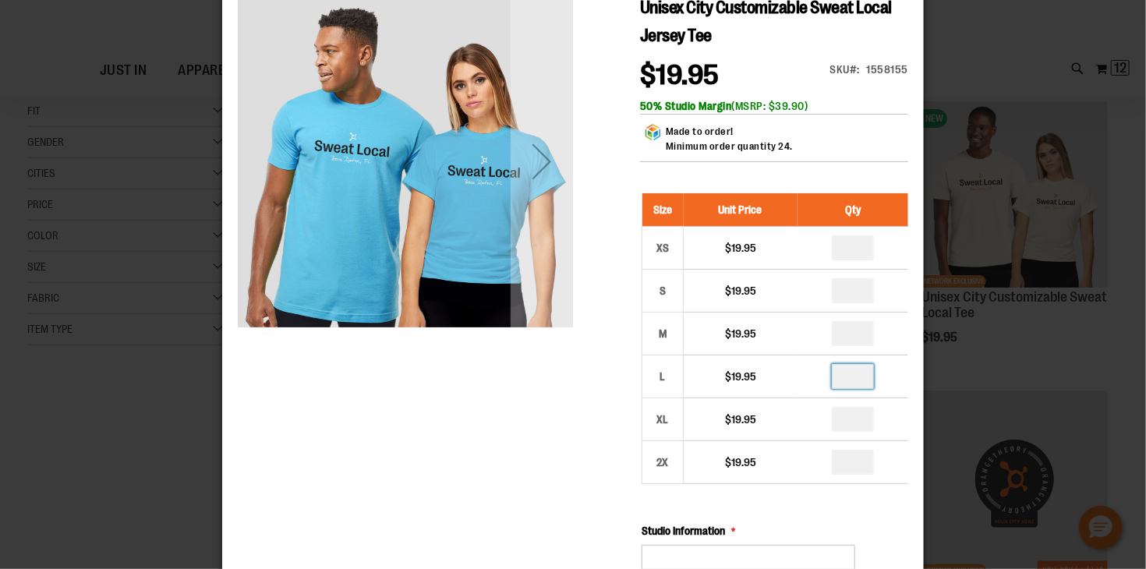
click at [858, 375] on input "number" at bounding box center [852, 376] width 42 height 25
type input "*"
click at [854, 338] on input "number" at bounding box center [852, 333] width 42 height 25
type input "*"
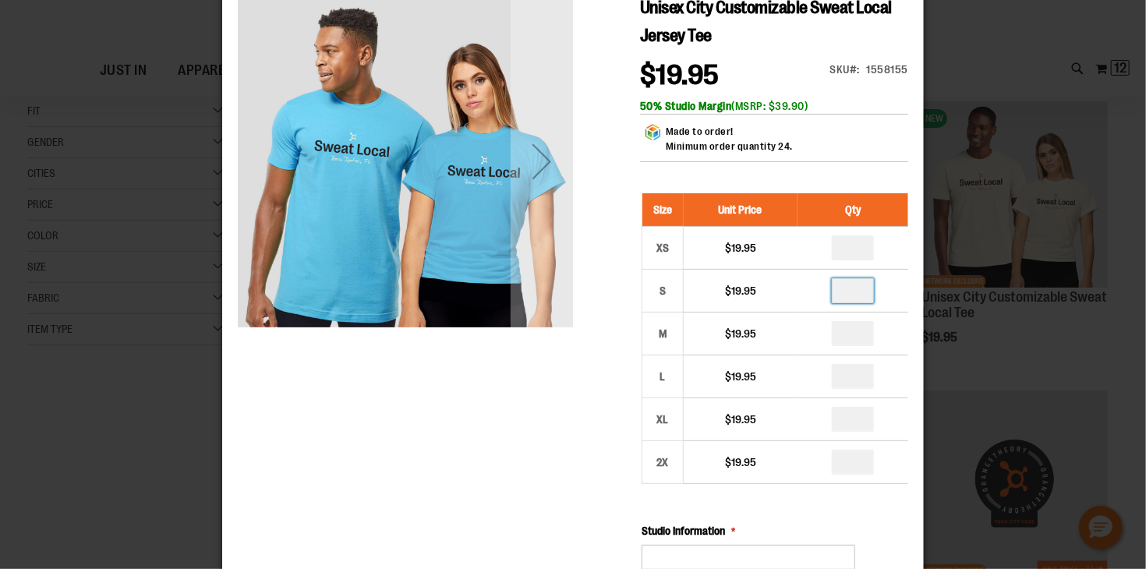
click at [862, 291] on input "number" at bounding box center [852, 290] width 42 height 25
type input "*"
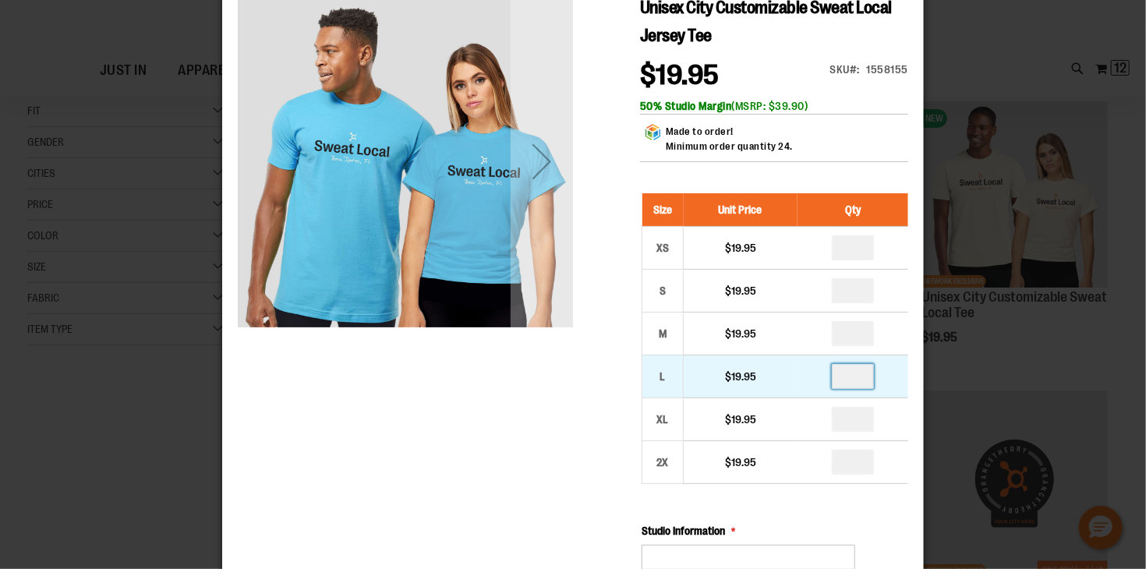
click at [858, 377] on input "*" at bounding box center [852, 376] width 42 height 25
type input "*"
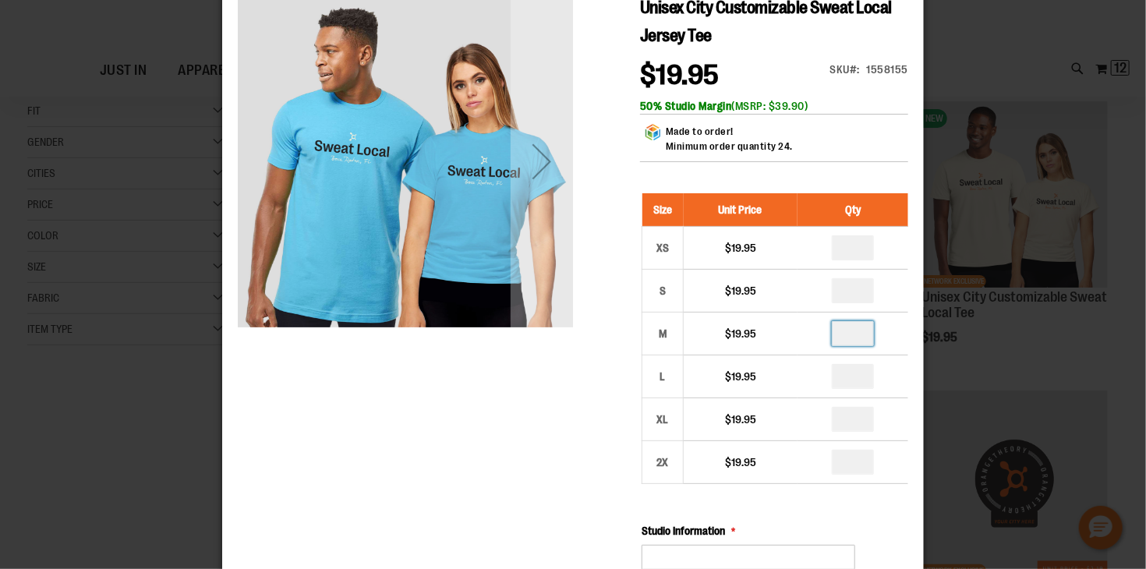
click at [861, 337] on input "*" at bounding box center [852, 333] width 42 height 25
type input "*"
click at [856, 464] on input "*" at bounding box center [852, 462] width 42 height 25
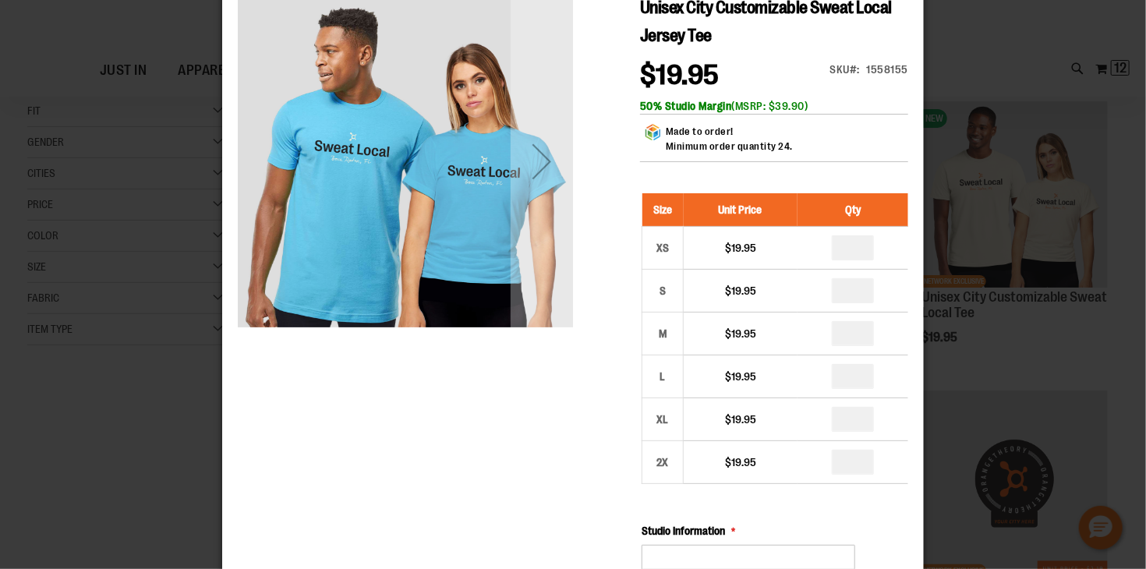
click at [856, 464] on input "*" at bounding box center [852, 462] width 42 height 25
type input "*"
click at [860, 255] on input "number" at bounding box center [852, 247] width 42 height 25
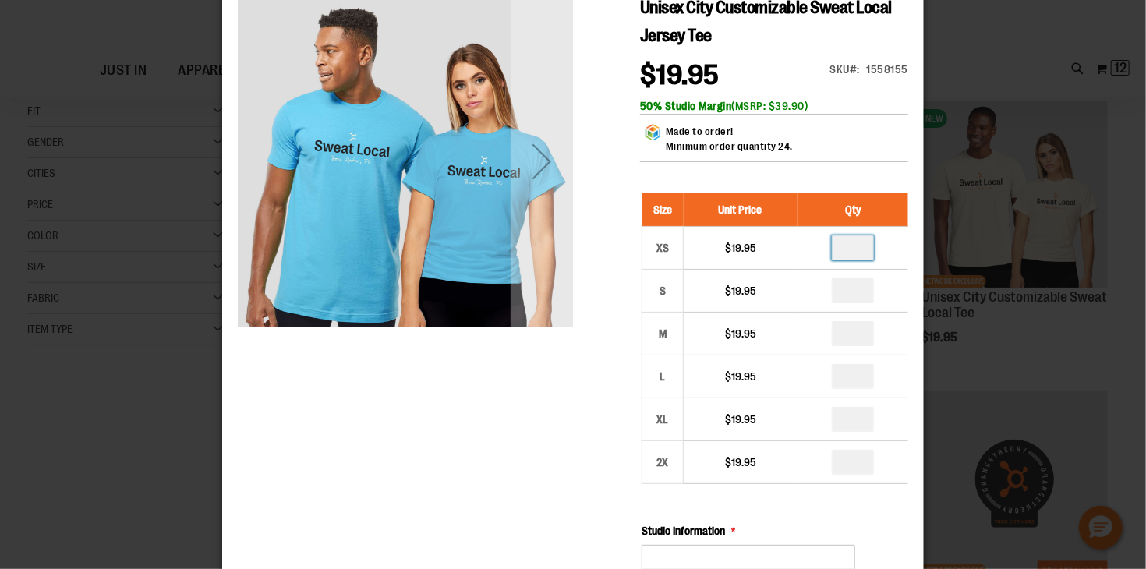
type input "*"
click at [856, 338] on input "*" at bounding box center [852, 333] width 42 height 25
type input "*"
click at [851, 378] on input "*" at bounding box center [852, 376] width 42 height 25
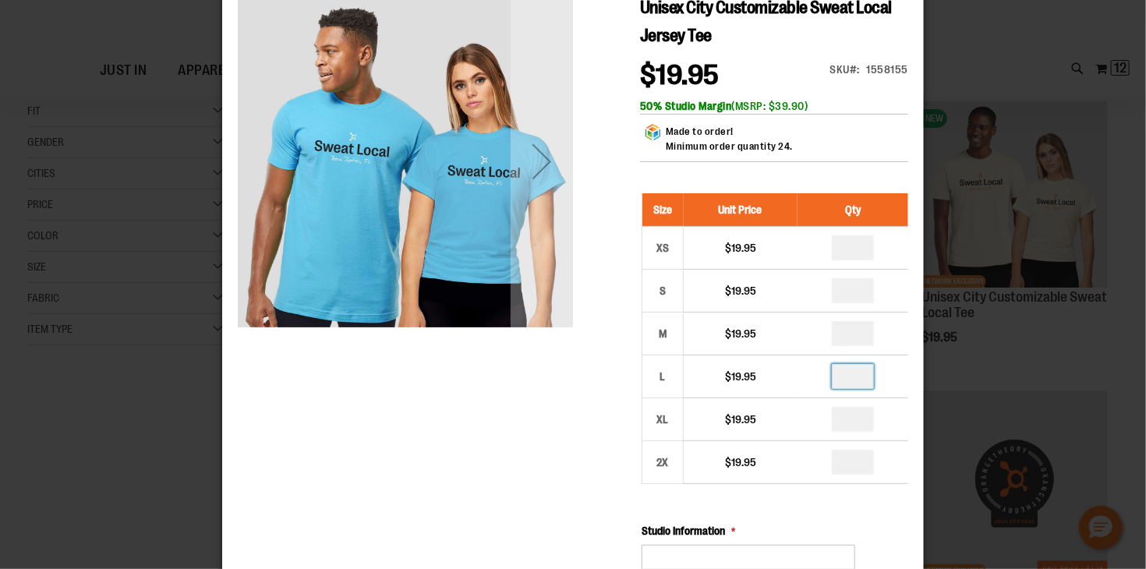
type input "*"
click at [853, 421] on input "*" at bounding box center [852, 419] width 42 height 25
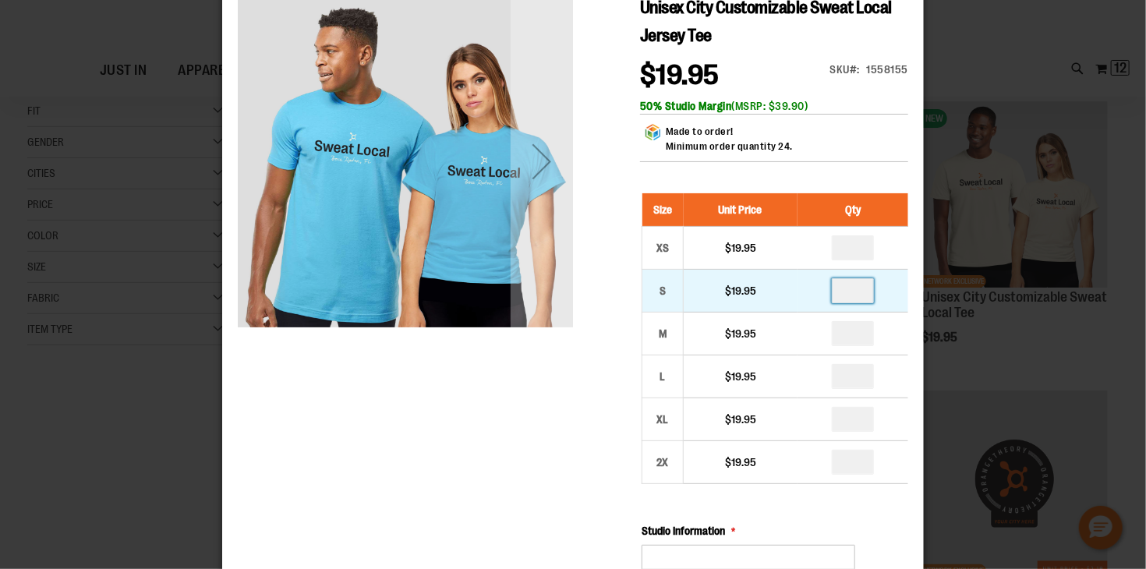
click at [854, 294] on input "*" at bounding box center [852, 290] width 42 height 25
type input "*"
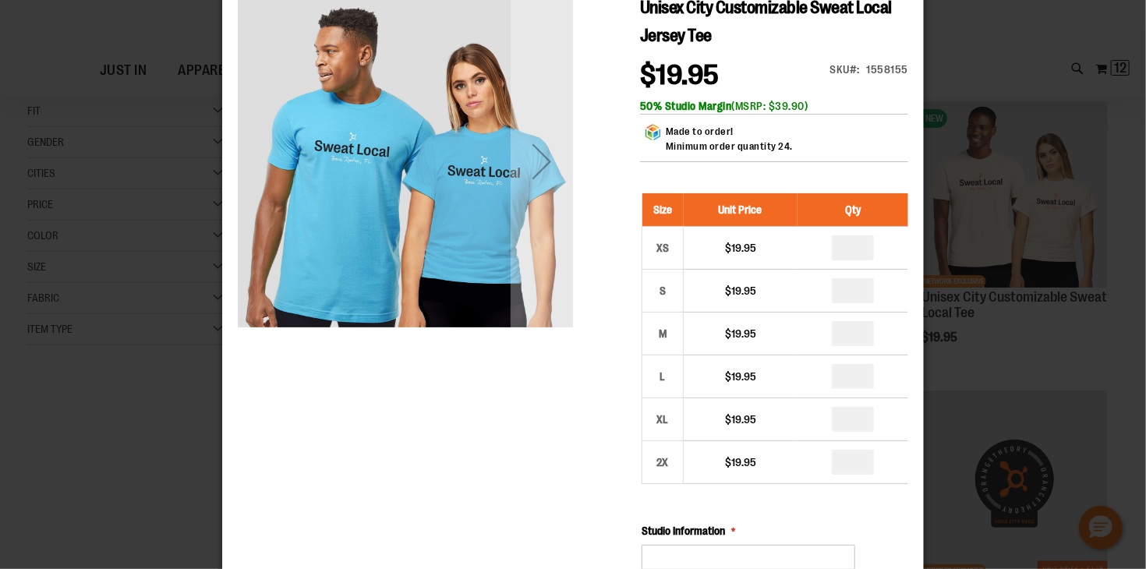
click at [472, 431] on div "Unisex City Customizable Sweat Local Jersey Tee $19.95 Only %1 left SKU 1558155…" at bounding box center [572, 534] width 670 height 1080
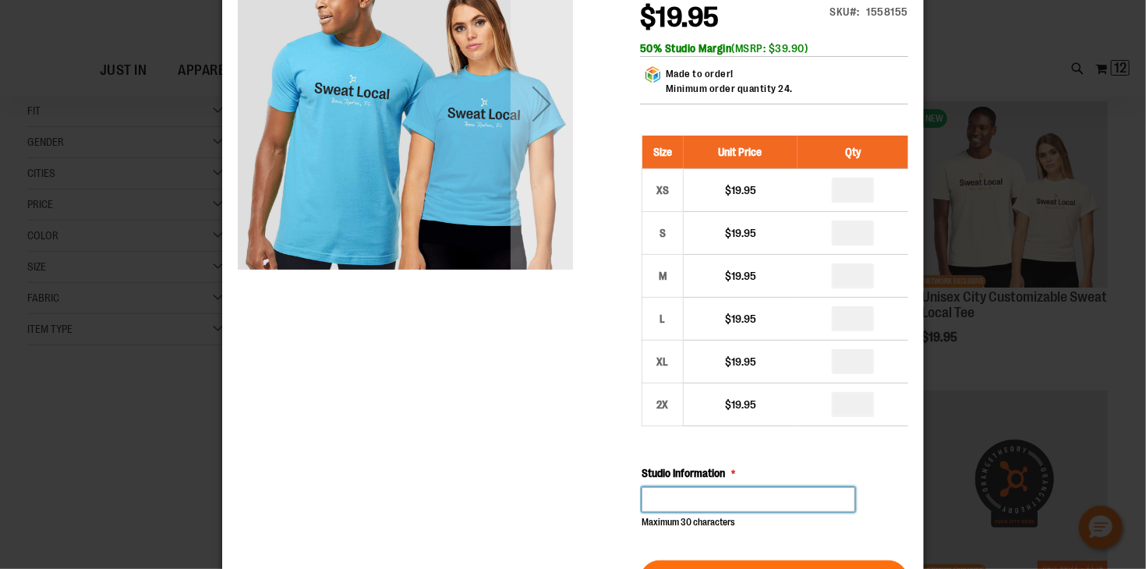
click at [666, 501] on input "Studio Information" at bounding box center [748, 500] width 214 height 25
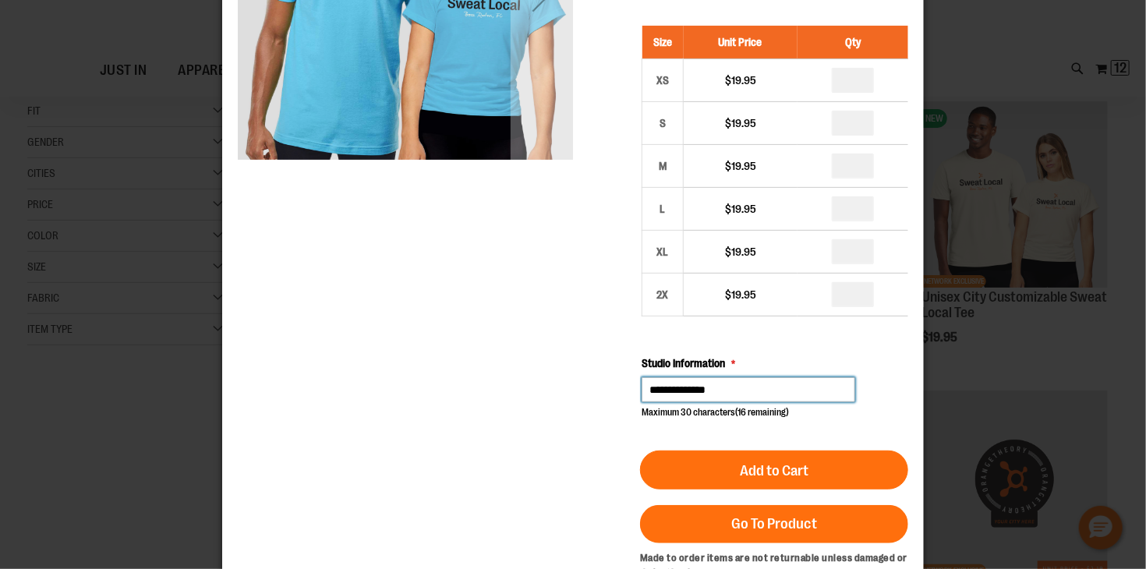
scroll to position [227, 0]
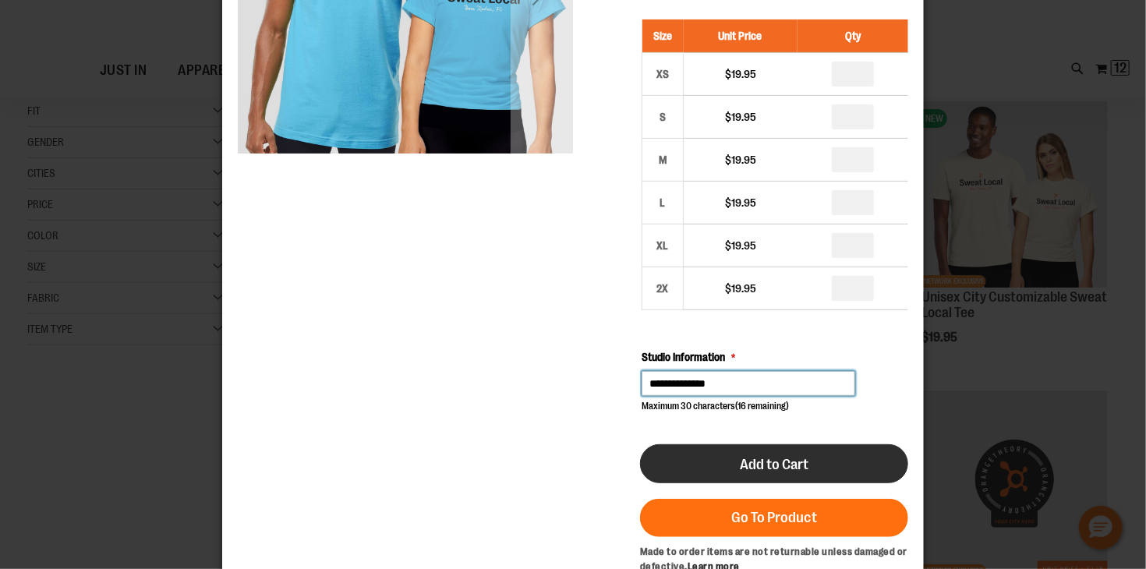
type input "**********"
click at [699, 463] on button "Add to Cart" at bounding box center [773, 464] width 268 height 39
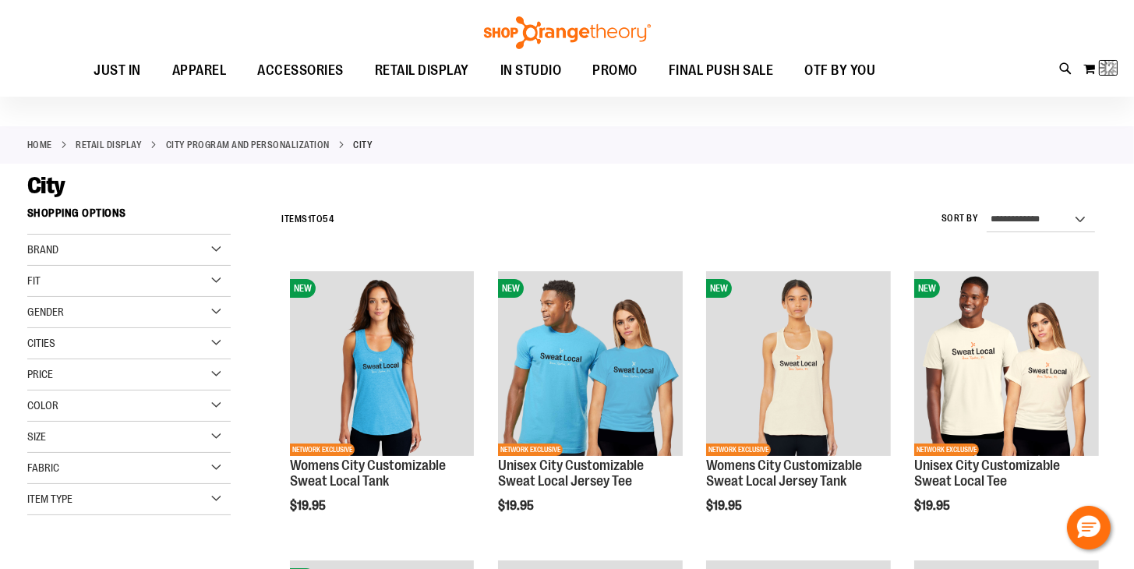
scroll to position [0, 0]
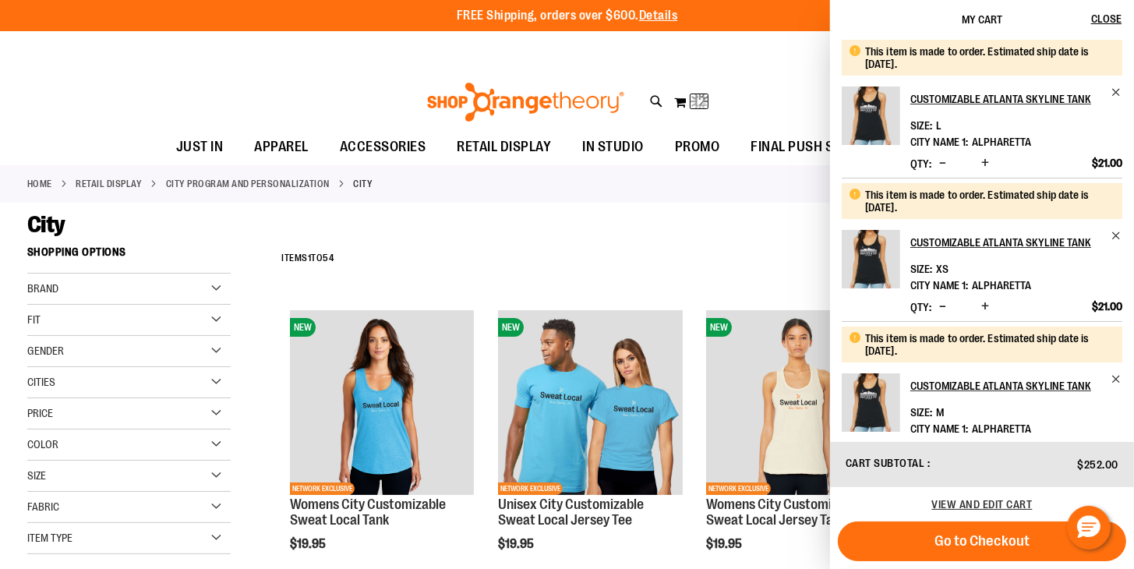
click at [623, 200] on div "Home RETAIL DISPLAY CITY PROGRAM AND PERSONALIZATION City" at bounding box center [567, 183] width 1134 height 37
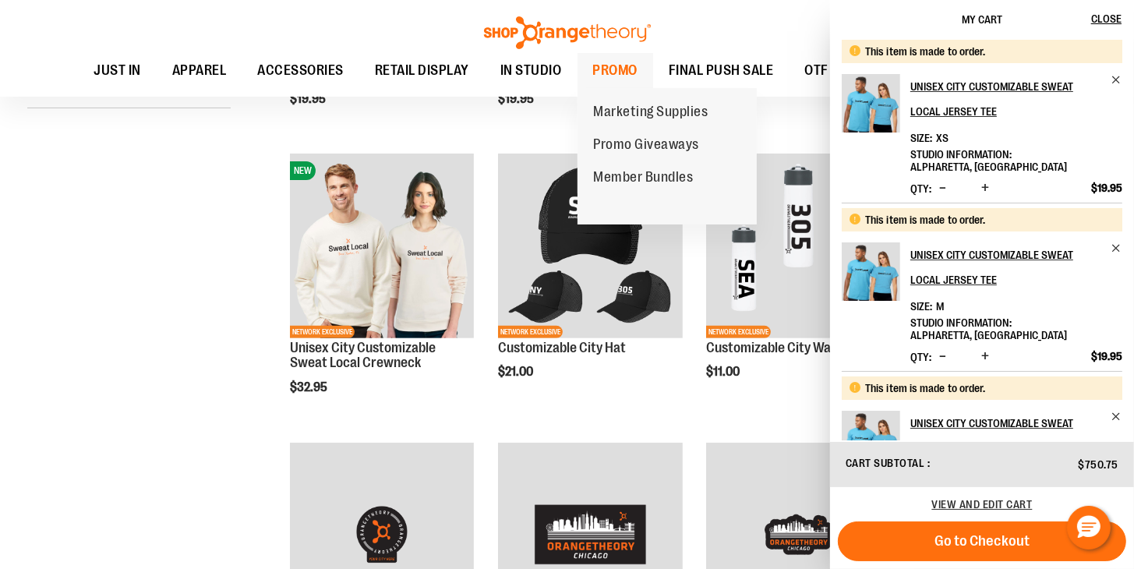
click at [596, 69] on span "PROMO" at bounding box center [615, 70] width 45 height 35
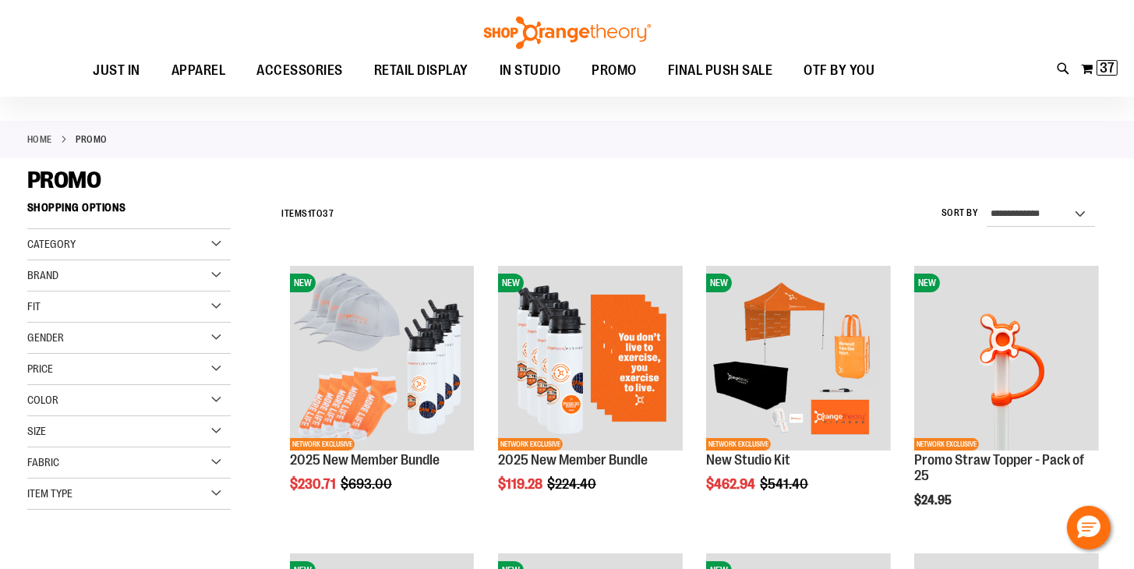
scroll to position [34, 0]
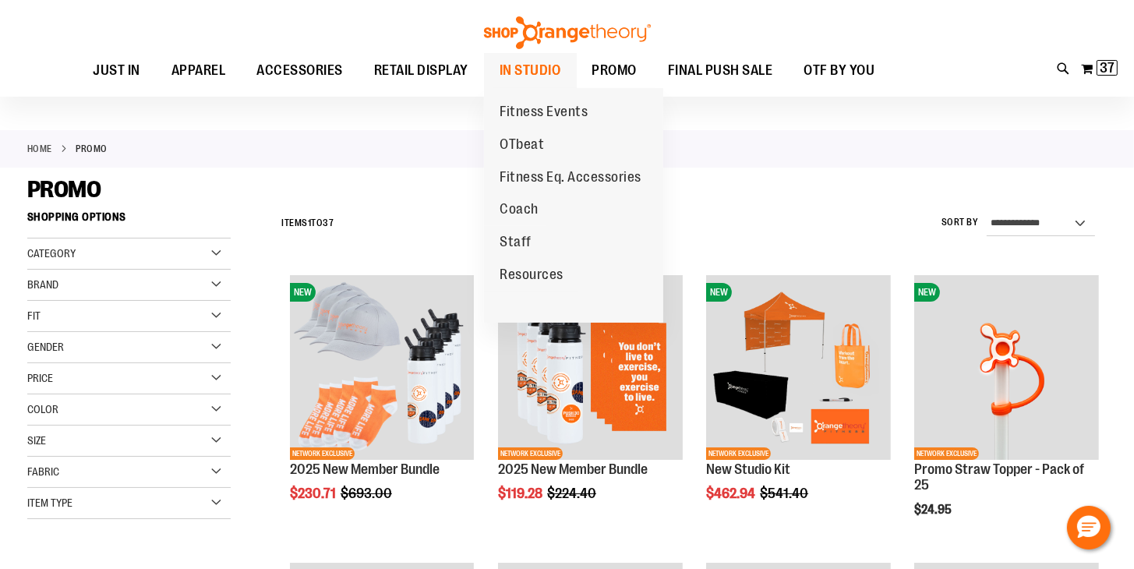
type input "**********"
click at [541, 74] on span "IN STUDIO" at bounding box center [531, 70] width 62 height 35
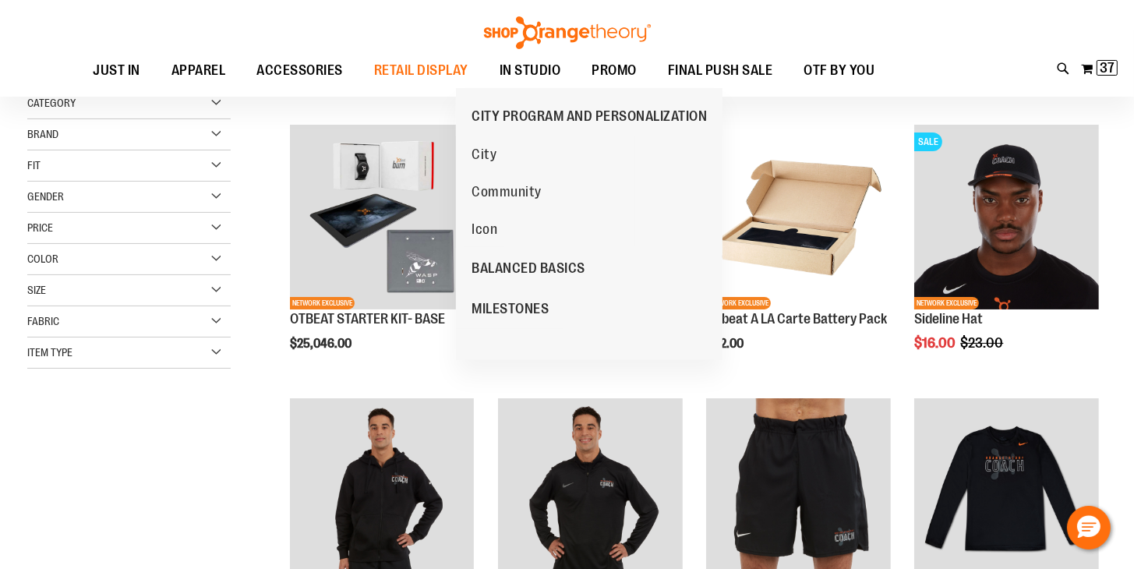
scroll to position [186, 0]
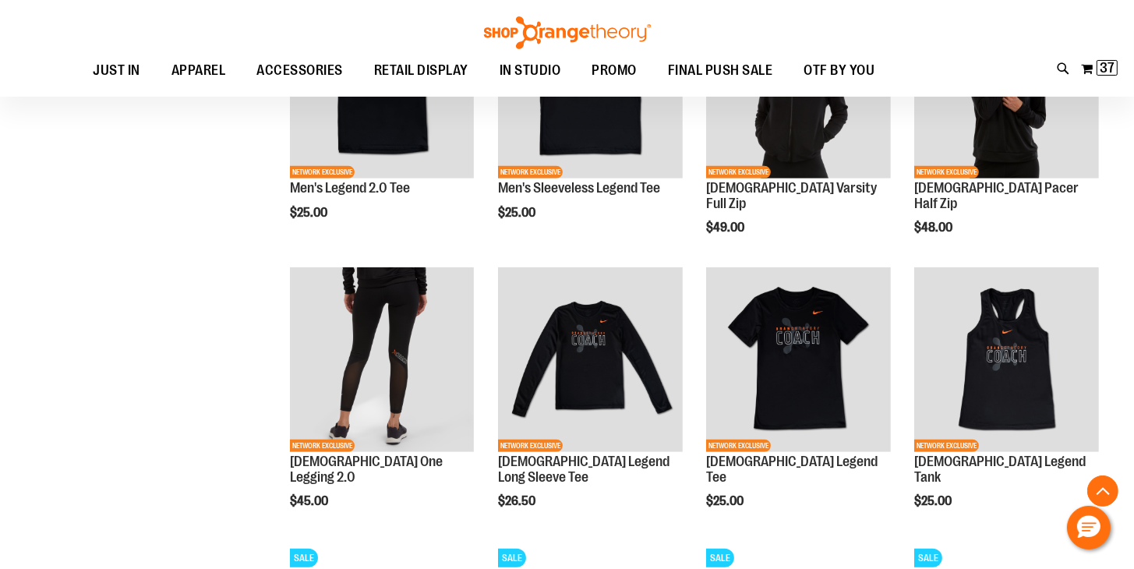
scroll to position [863, 0]
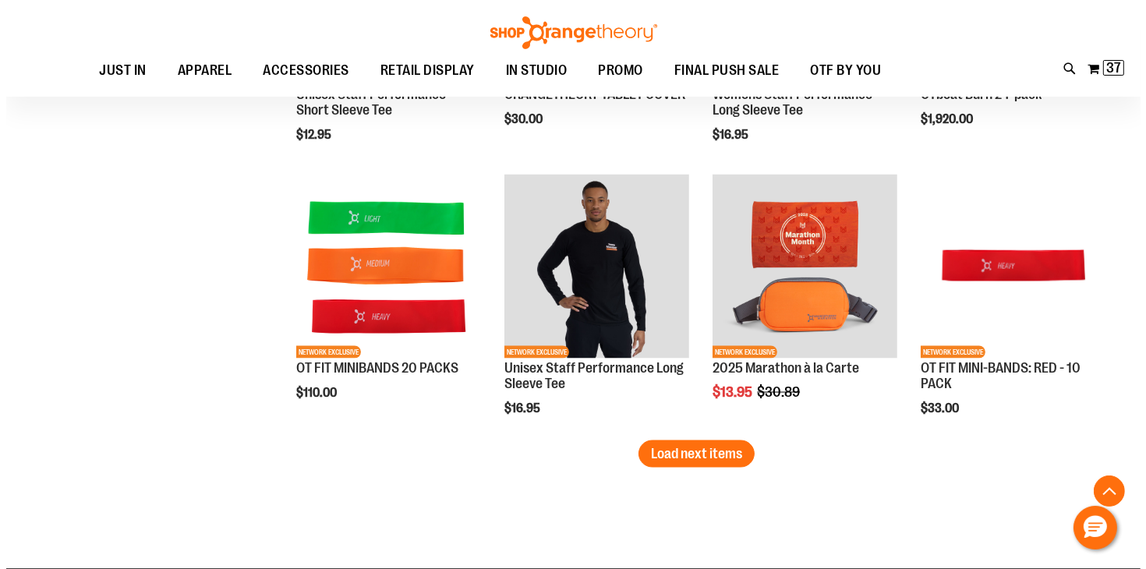
scroll to position [2323, 0]
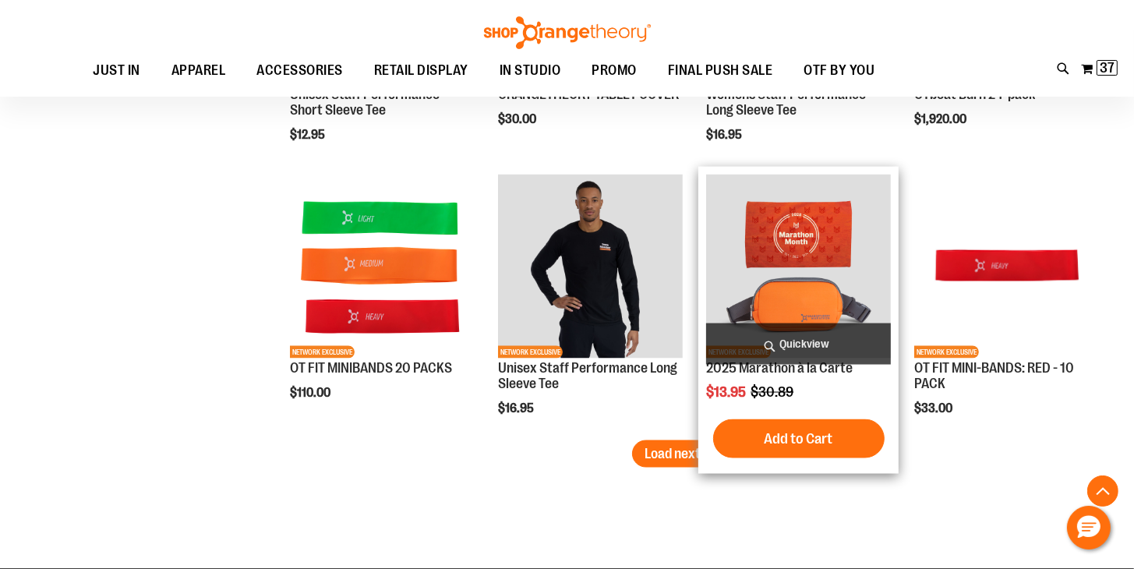
type input "**********"
click at [780, 344] on span "Quickview" at bounding box center [798, 344] width 185 height 41
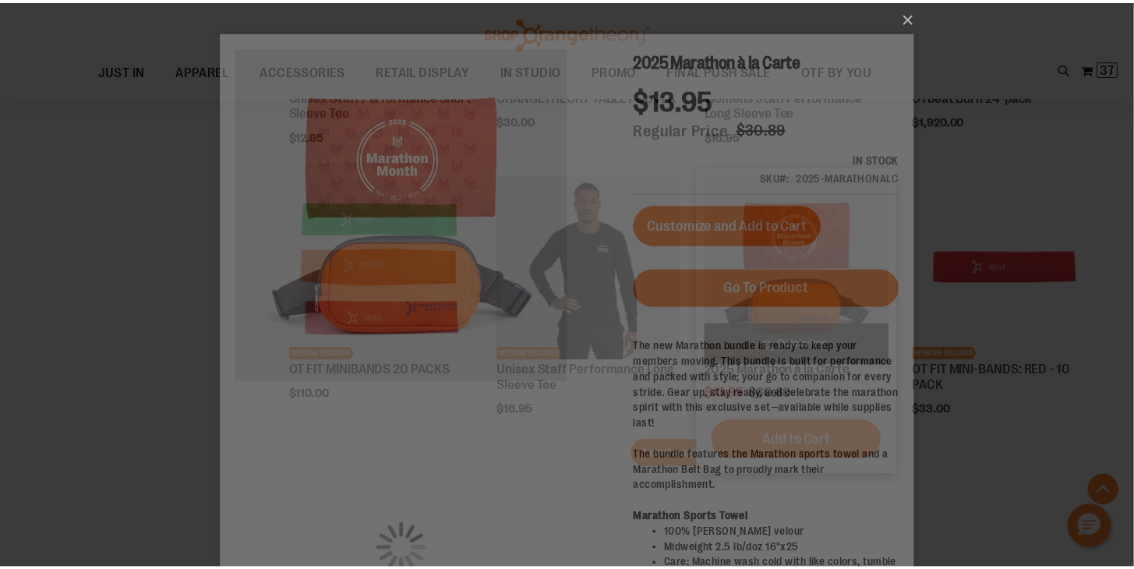
scroll to position [0, 0]
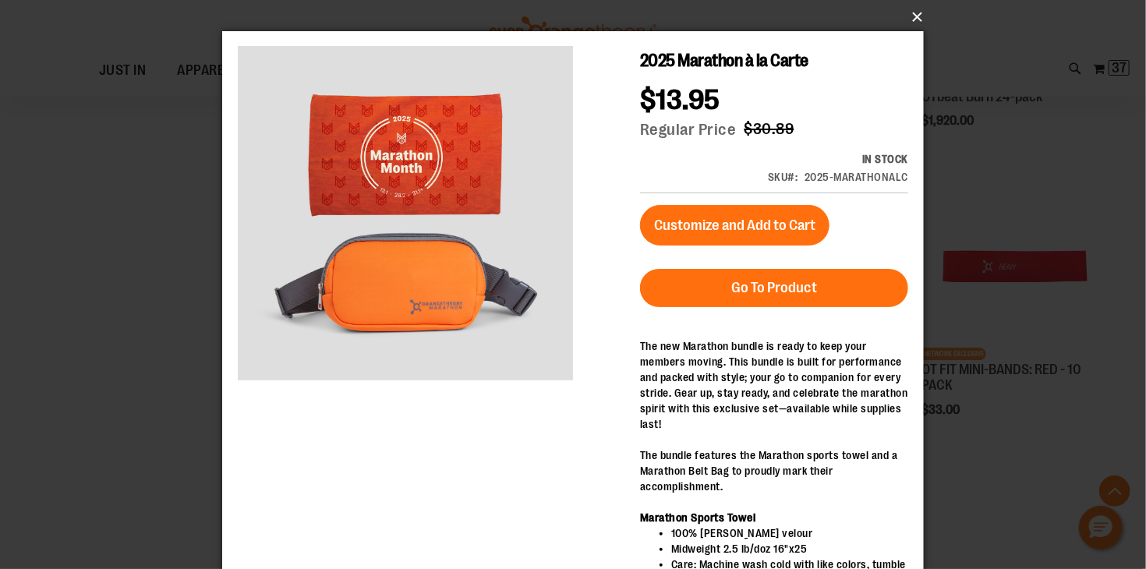
click at [918, 22] on button "×" at bounding box center [578, 17] width 702 height 34
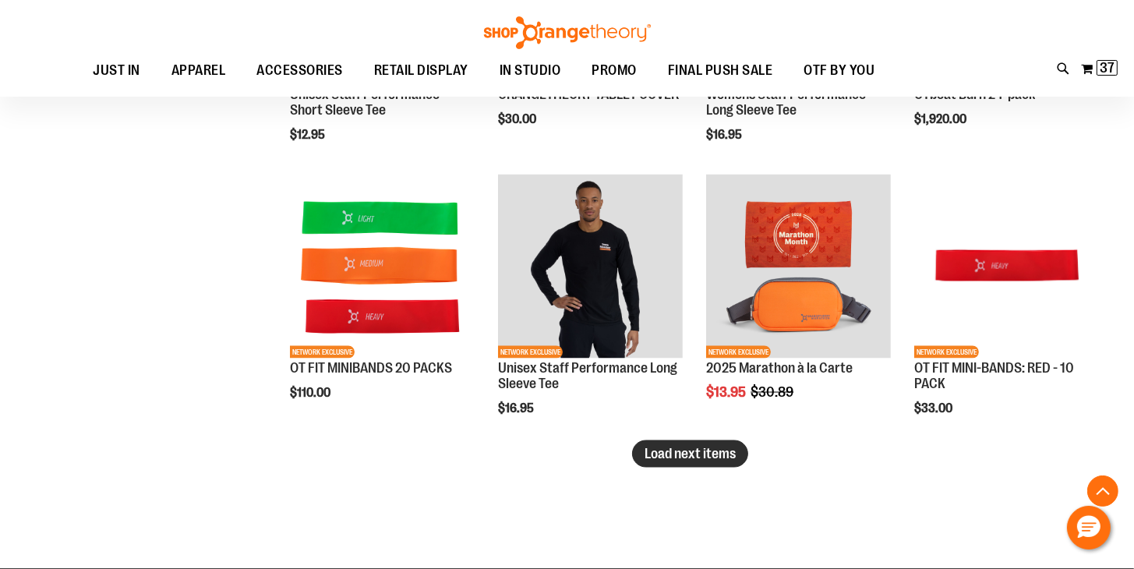
click at [692, 462] on button "Load next items" at bounding box center [690, 453] width 116 height 27
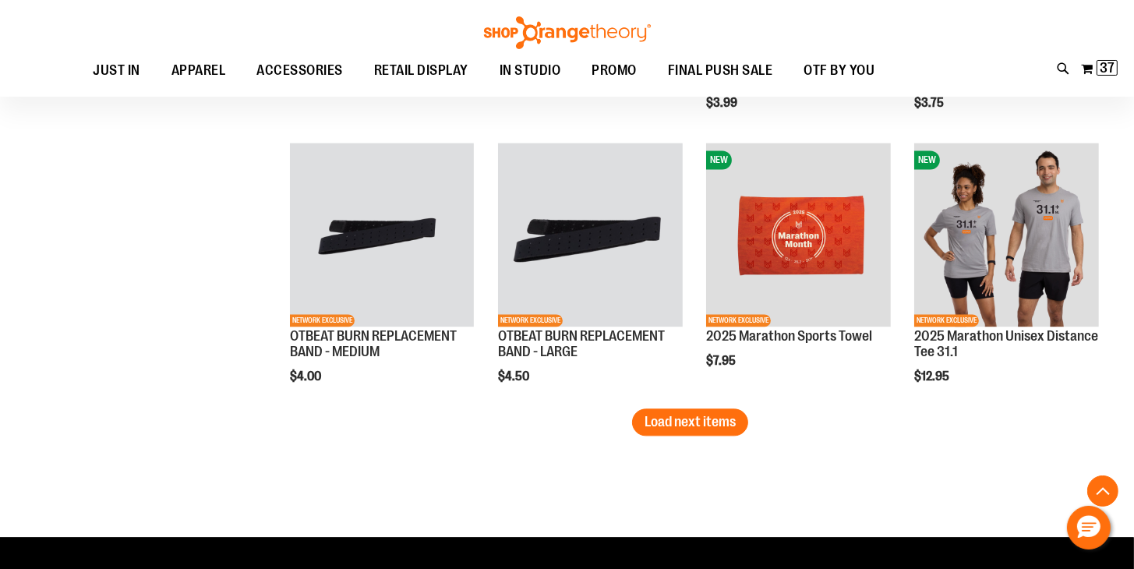
scroll to position [3180, 0]
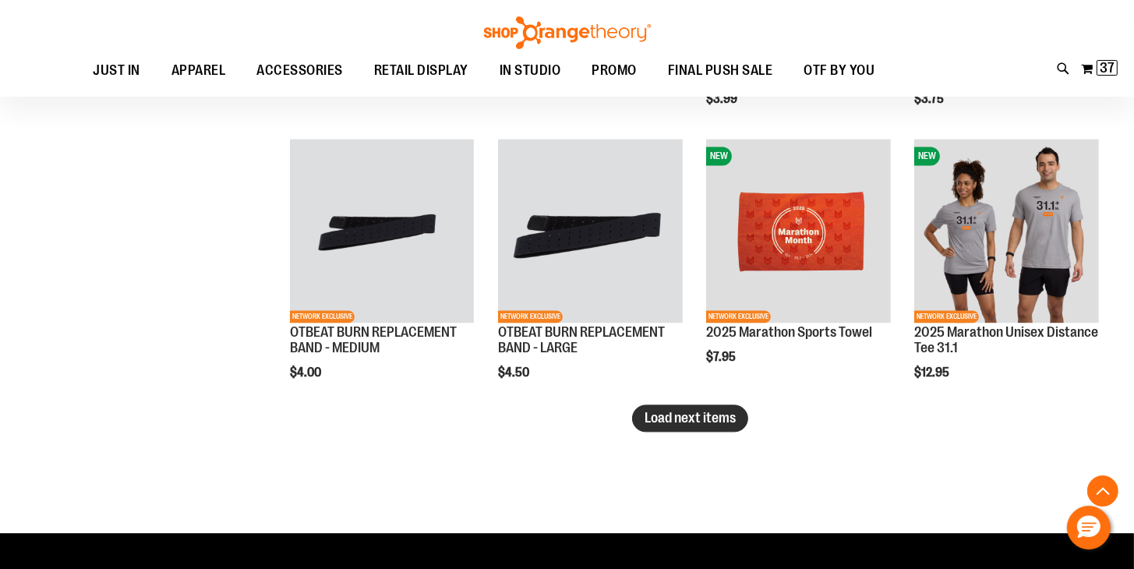
click at [652, 422] on span "Load next items" at bounding box center [690, 418] width 91 height 16
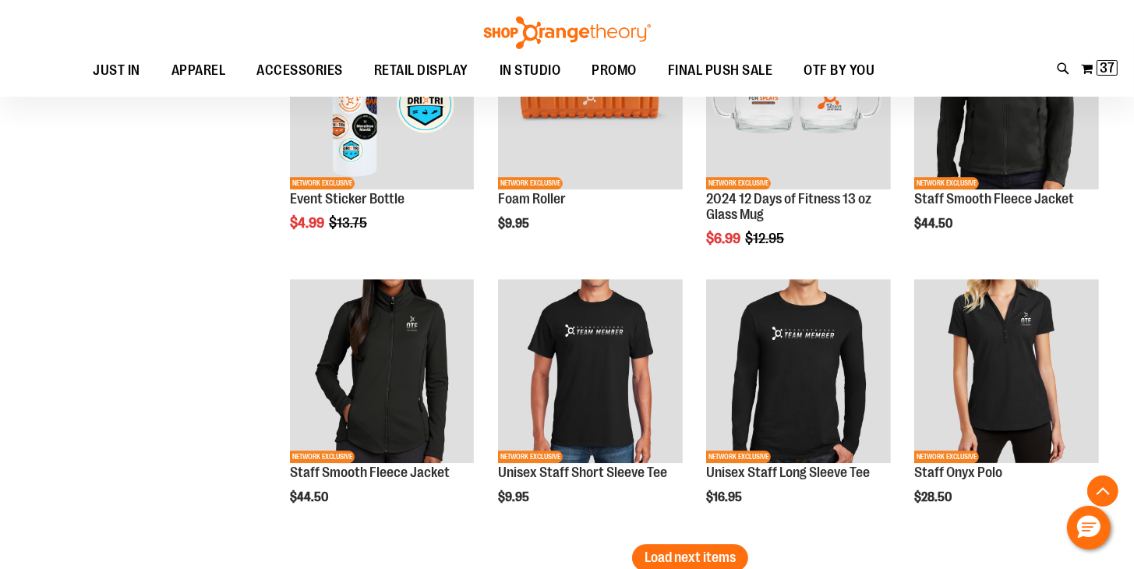
scroll to position [3992, 0]
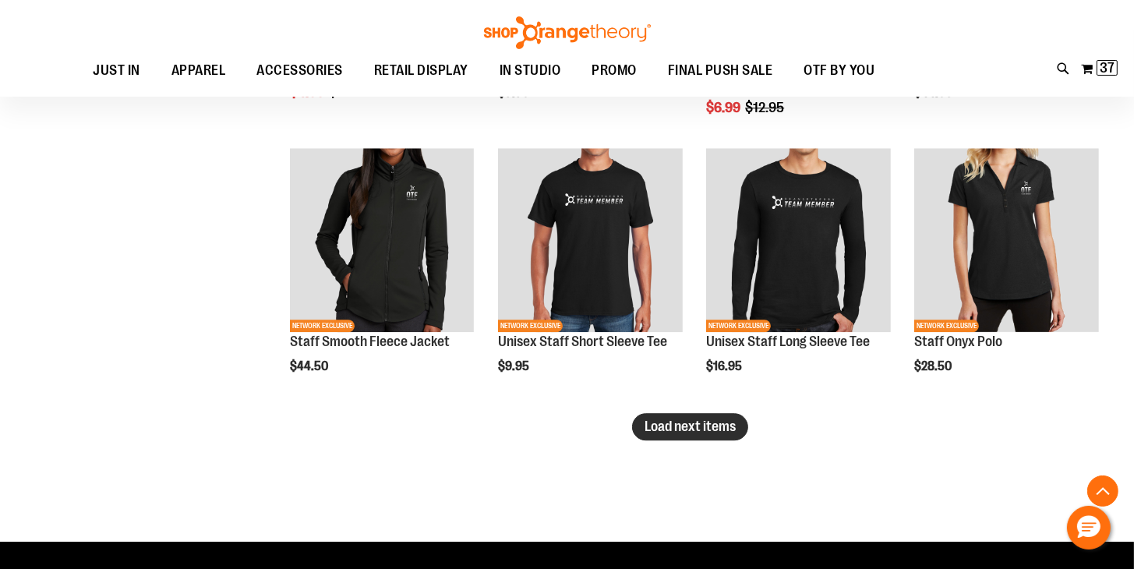
click at [663, 429] on span "Load next items" at bounding box center [690, 427] width 91 height 16
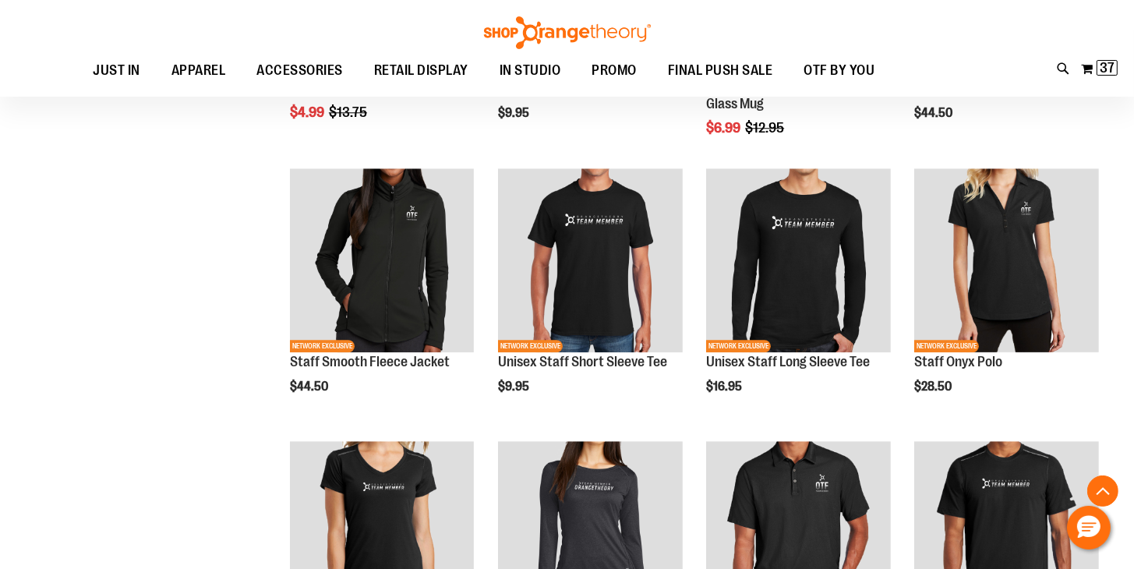
scroll to position [3970, 0]
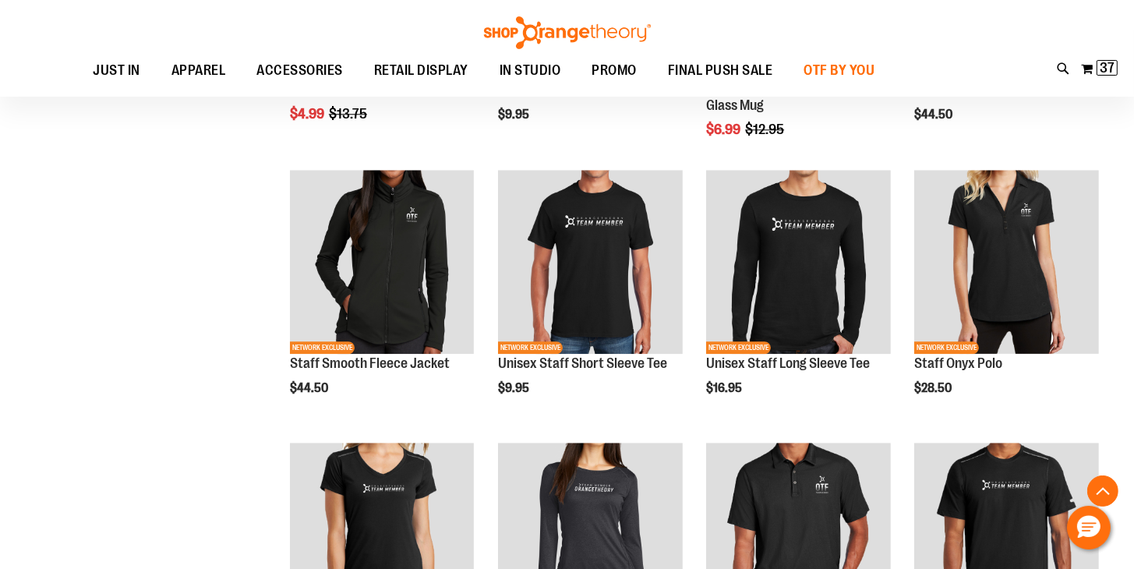
click at [865, 65] on span "OTF BY YOU" at bounding box center [840, 70] width 71 height 35
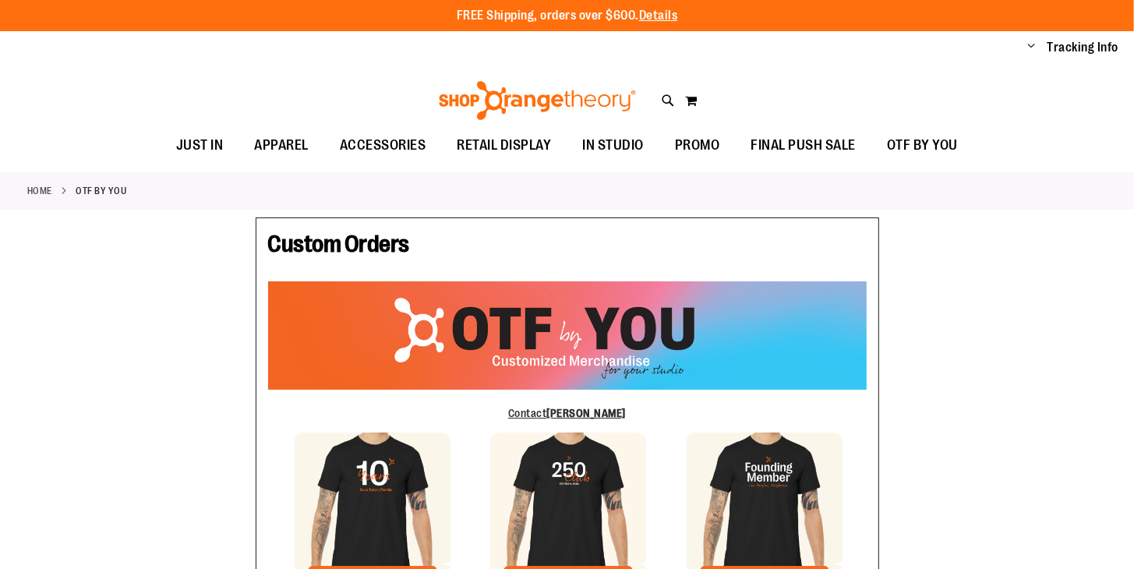
type input "******"
type input "*******"
type input "**********"
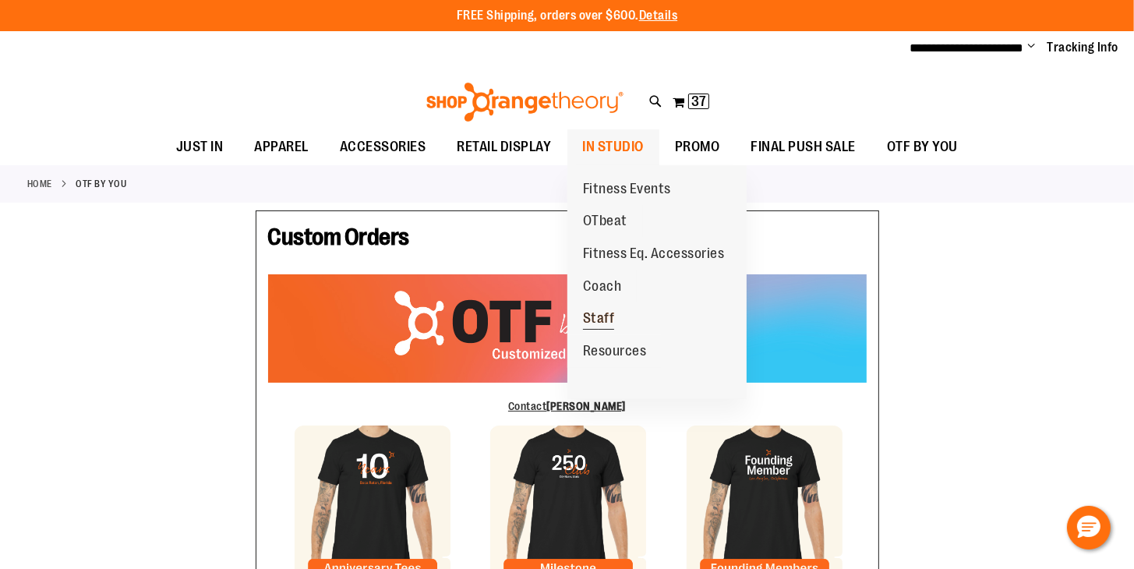
type input "**********"
click at [608, 328] on span "Staff" at bounding box center [599, 319] width 32 height 19
